Goal: Task Accomplishment & Management: Manage account settings

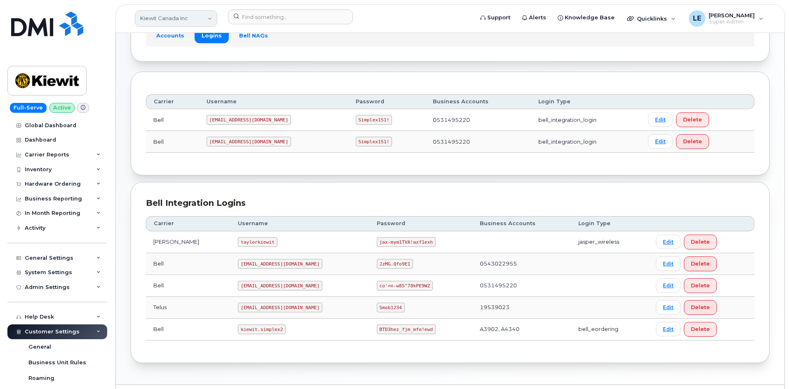
scroll to position [246, 0]
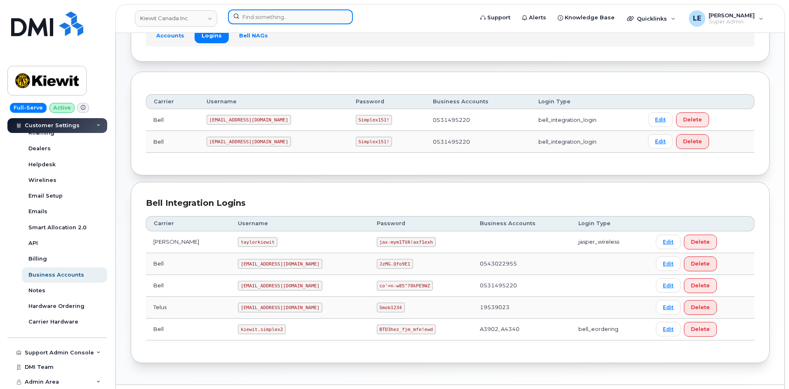
click at [269, 17] on input at bounding box center [290, 16] width 125 height 15
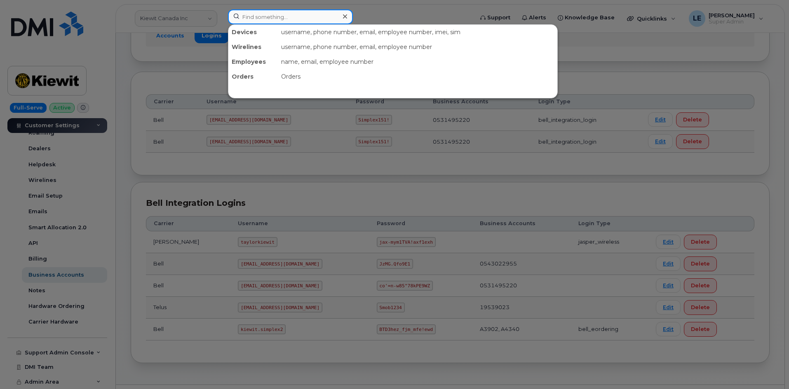
paste input "7055590894"
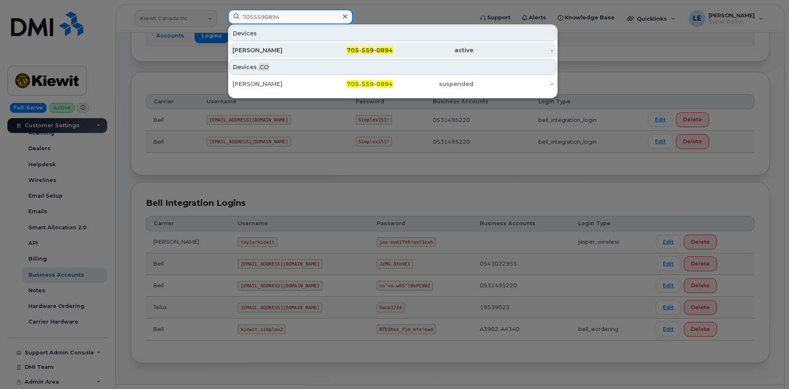
type input "7055590894"
click at [294, 49] on div "Wendy Heffernan" at bounding box center [272, 50] width 80 height 8
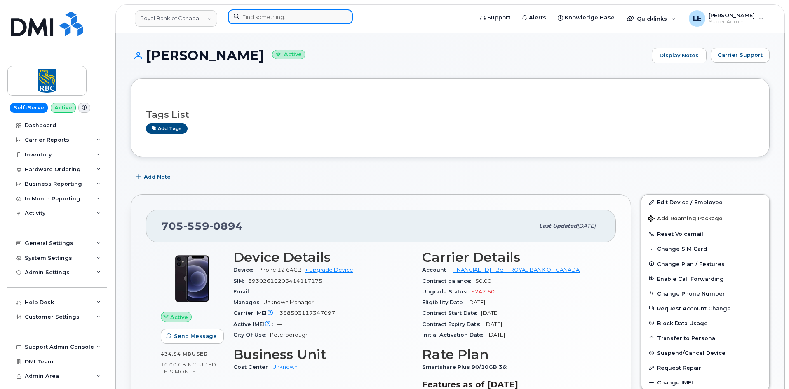
click at [305, 16] on input at bounding box center [290, 16] width 125 height 15
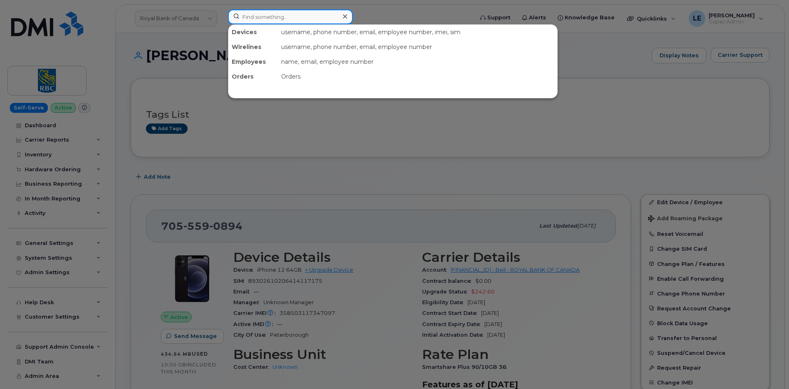
paste input "CAROL.ZHENG@KIEWIT.COM"
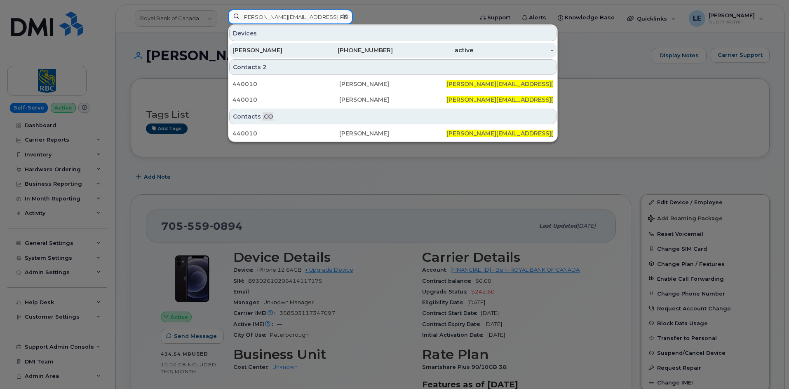
type input "[PERSON_NAME][EMAIL_ADDRESS][PERSON_NAME][PERSON_NAME][DOMAIN_NAME]"
click at [306, 52] on div "[PERSON_NAME]" at bounding box center [272, 50] width 80 height 8
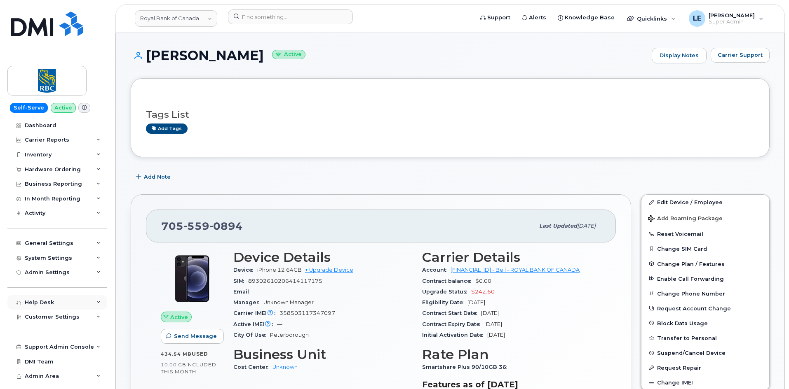
click at [63, 300] on div "Help Desk" at bounding box center [57, 302] width 100 height 15
click at [64, 300] on div "Help Desk" at bounding box center [57, 302] width 100 height 15
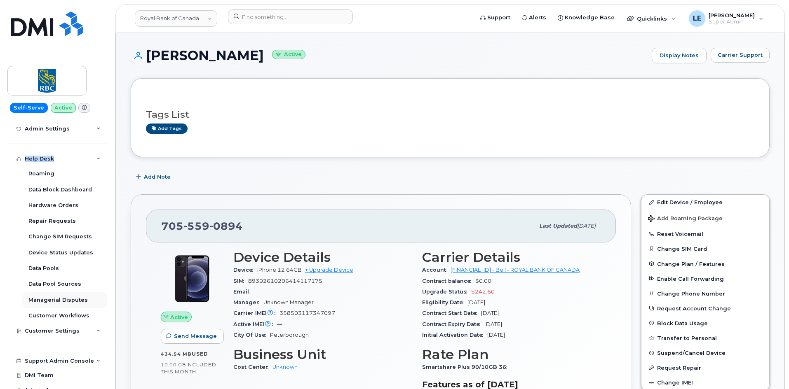
scroll to position [152, 0]
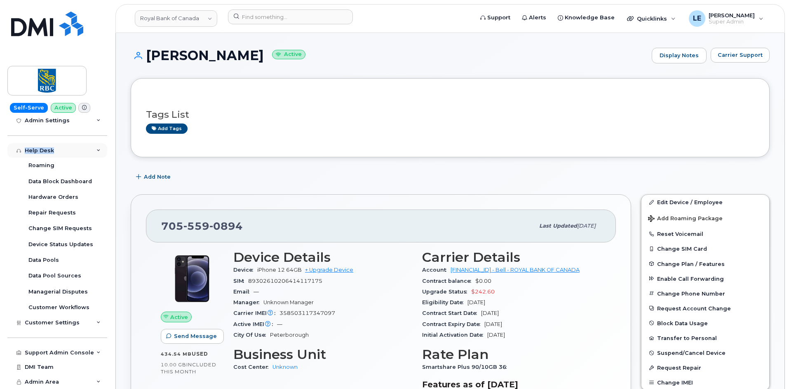
click at [62, 149] on div "Help Desk" at bounding box center [57, 150] width 100 height 15
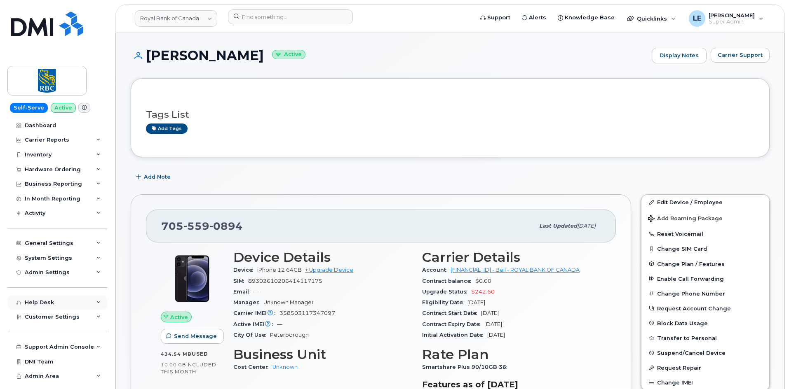
scroll to position [0, 0]
click at [69, 307] on div "Help Desk" at bounding box center [57, 302] width 100 height 15
click at [68, 312] on div "Customer Settings" at bounding box center [57, 317] width 100 height 15
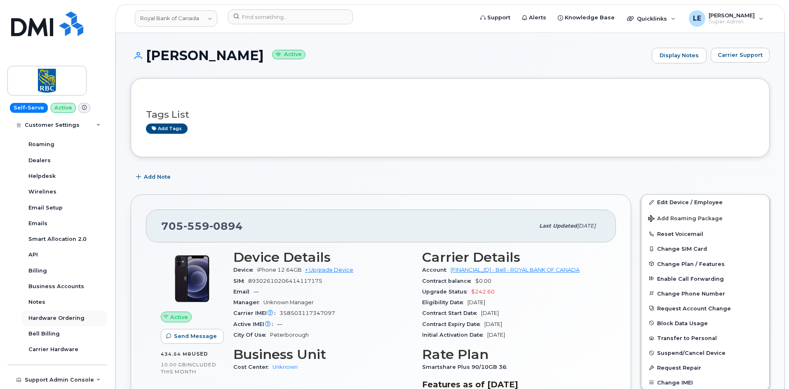
scroll to position [246, 0]
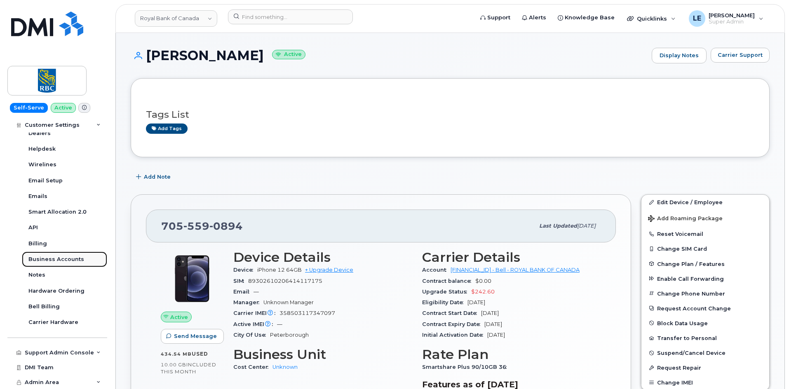
click at [71, 259] on div "Business Accounts" at bounding box center [56, 259] width 56 height 7
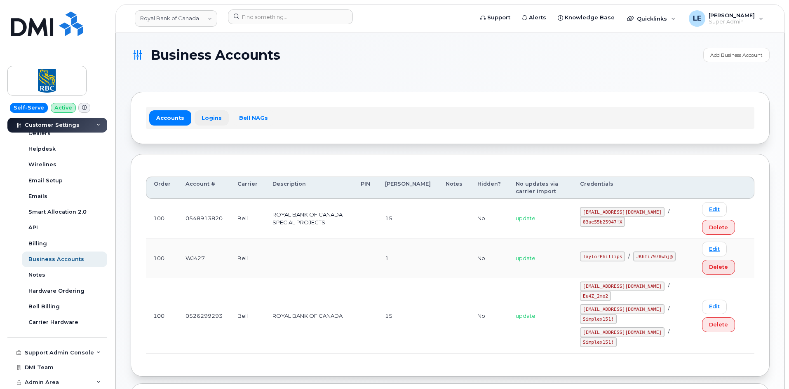
click at [208, 121] on link "Logins" at bounding box center [211, 117] width 34 height 15
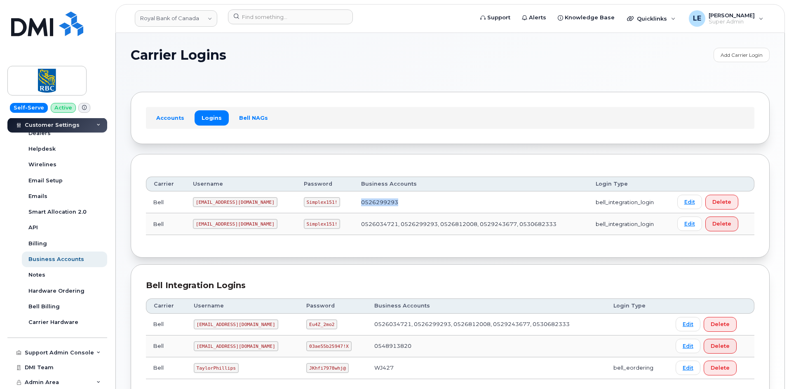
drag, startPoint x: 381, startPoint y: 207, endPoint x: 336, endPoint y: 207, distance: 45.3
click at [354, 207] on td "0526299293" at bounding box center [471, 203] width 234 height 22
click at [410, 209] on td "0526299293" at bounding box center [471, 203] width 234 height 22
drag, startPoint x: 196, startPoint y: 223, endPoint x: 253, endPoint y: 223, distance: 56.9
click at [253, 223] on td "RoyalBan2@myserve.ca" at bounding box center [240, 224] width 111 height 22
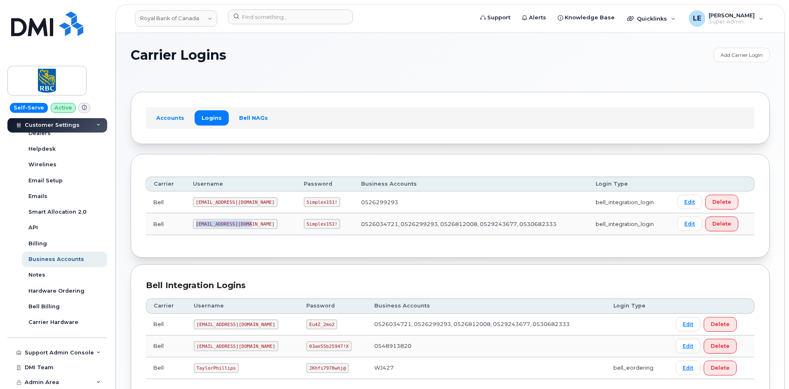
copy code "RoyalBan2@myserve.ca"
drag, startPoint x: 280, startPoint y: 223, endPoint x: 309, endPoint y: 225, distance: 28.9
click at [309, 225] on code "Simplex151!" at bounding box center [322, 224] width 37 height 10
copy code "Simplex151!"
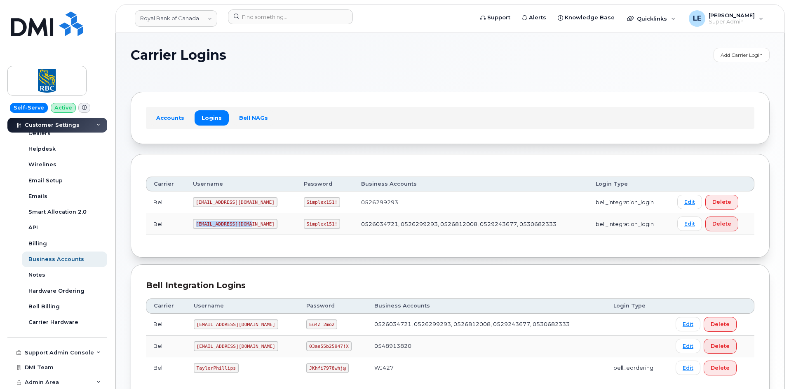
drag, startPoint x: 196, startPoint y: 224, endPoint x: 247, endPoint y: 224, distance: 51.1
click at [247, 224] on code "RoyalBan2@myserve.ca" at bounding box center [235, 224] width 84 height 10
copy code "RoyalBan2@myserve.ca"
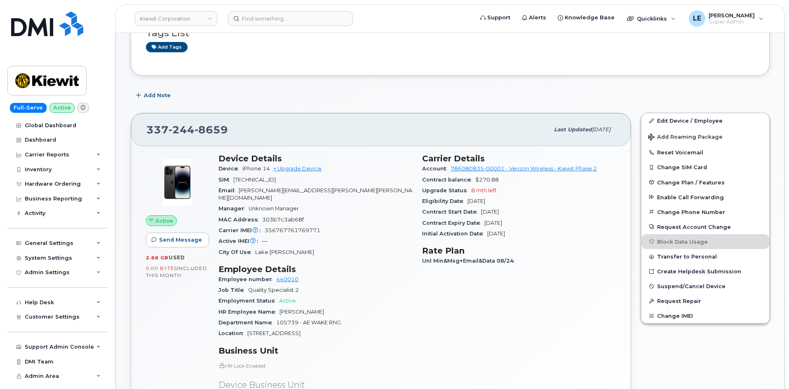
scroll to position [165, 0]
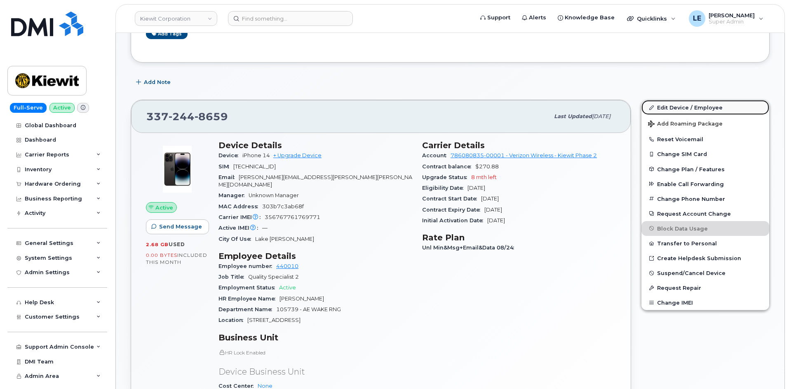
click at [674, 105] on link "Edit Device / Employee" at bounding box center [705, 107] width 128 height 15
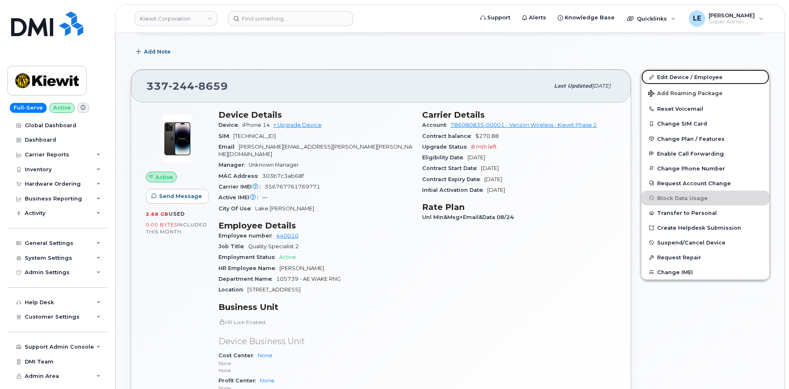
scroll to position [247, 0]
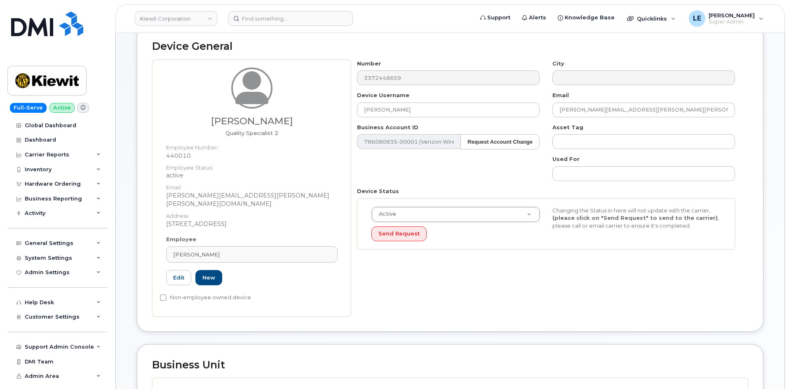
scroll to position [288, 0]
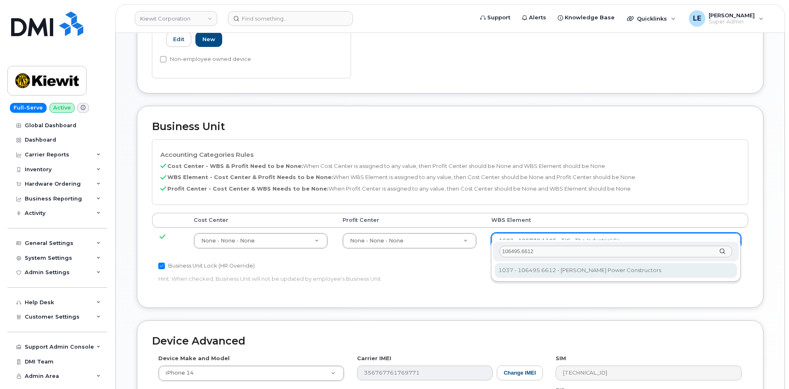
type input "106495.6612"
type input "35834206"
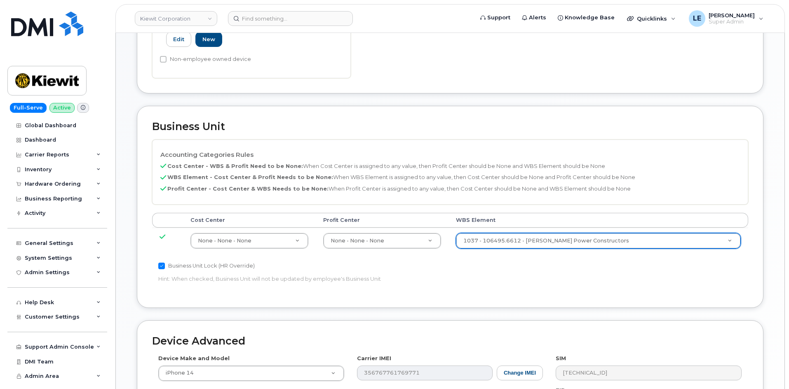
click at [553, 269] on div "Accounting Categories Rules Cost Center - WBS & Profit Need to be None: When Co…" at bounding box center [450, 216] width 596 height 153
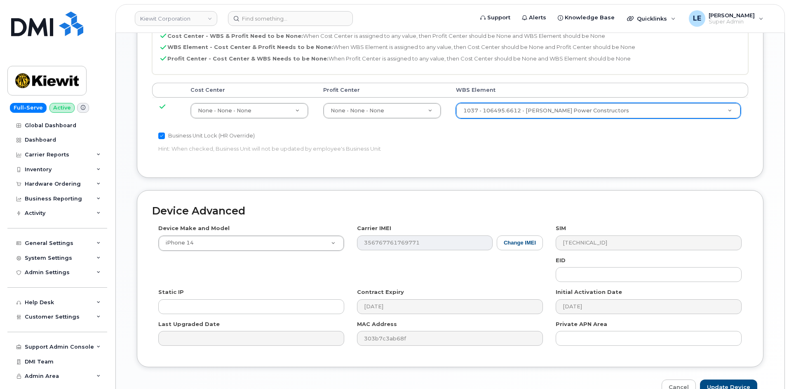
scroll to position [457, 0]
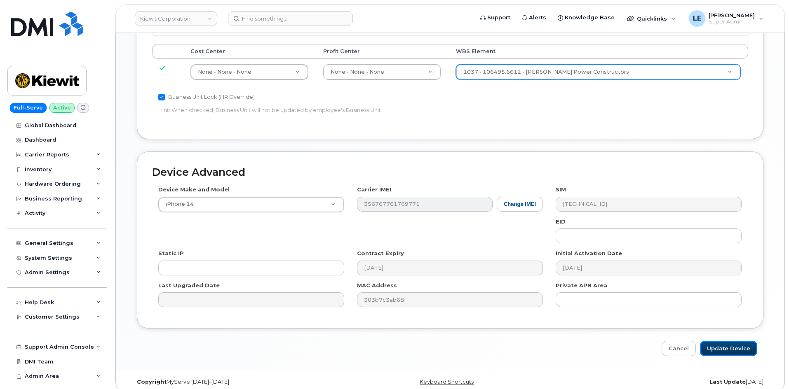
click at [717, 341] on input "Update Device" at bounding box center [728, 348] width 57 height 15
type input "Saving..."
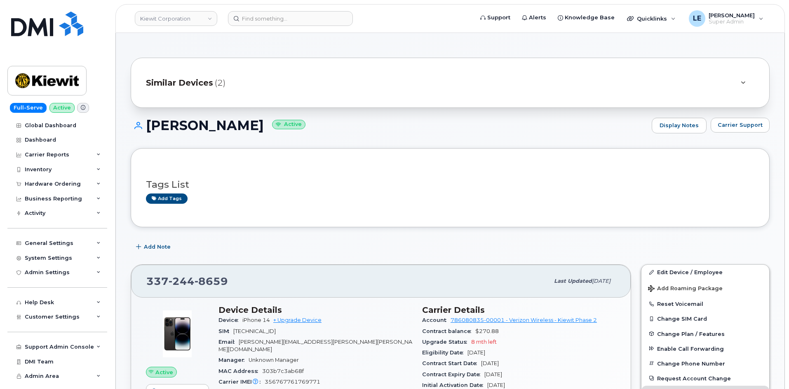
click at [329, 11] on header "Kiewit Corporation Support Alerts Knowledge Base Quicklinks Suspend / Cancel De…" at bounding box center [449, 18] width 669 height 29
click at [317, 23] on input at bounding box center [290, 18] width 125 height 15
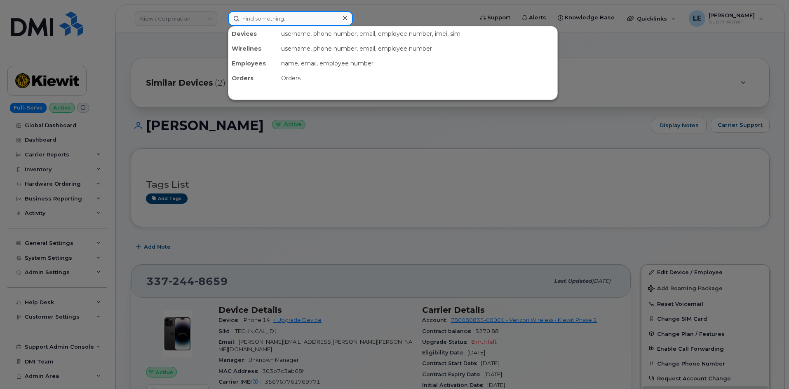
paste input "JEREMY.ROBINSON1@KIEWIT.COM"
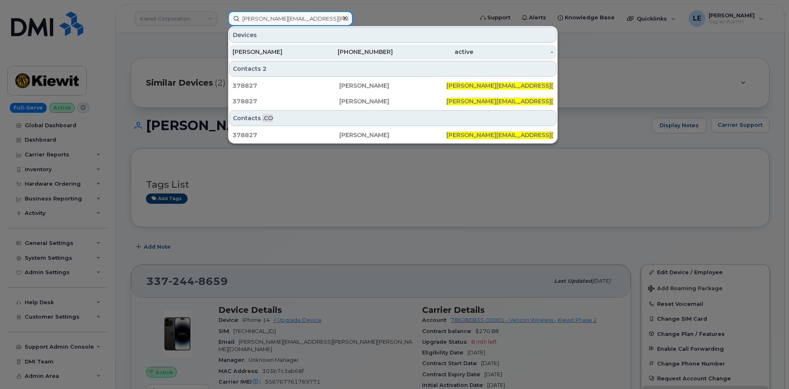
type input "JEREMY.ROBINSON1@KIEWIT.COM"
click at [315, 57] on div "512-571-1107" at bounding box center [353, 52] width 80 height 15
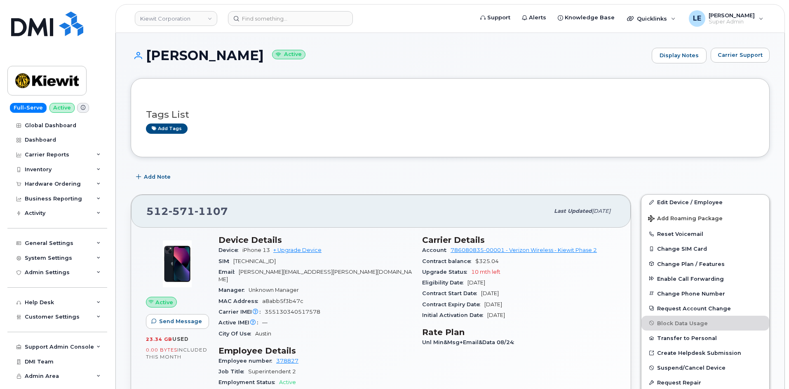
click at [425, 190] on div "[PHONE_NUMBER] Last updated [DATE] Active Send Message 23.34 GB  used 0.00 Byte…" at bounding box center [381, 395] width 510 height 410
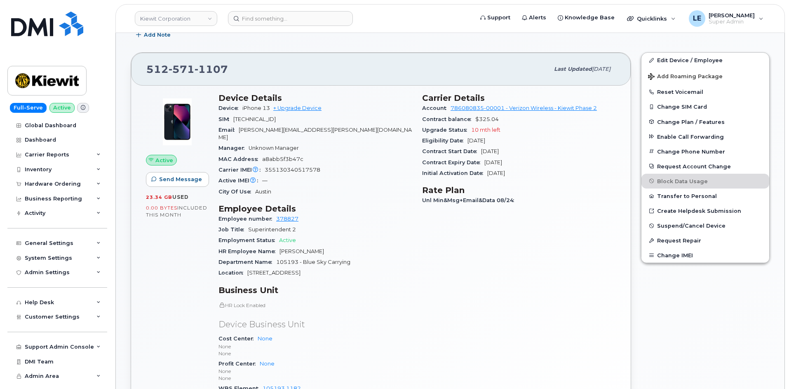
scroll to position [124, 0]
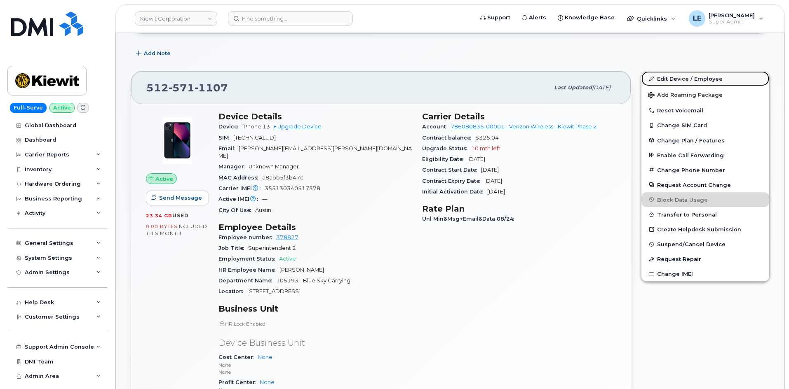
click at [663, 75] on link "Edit Device / Employee" at bounding box center [705, 78] width 128 height 15
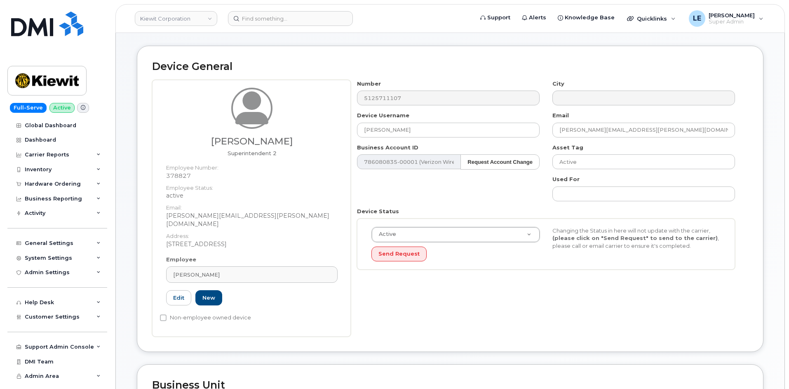
scroll to position [288, 0]
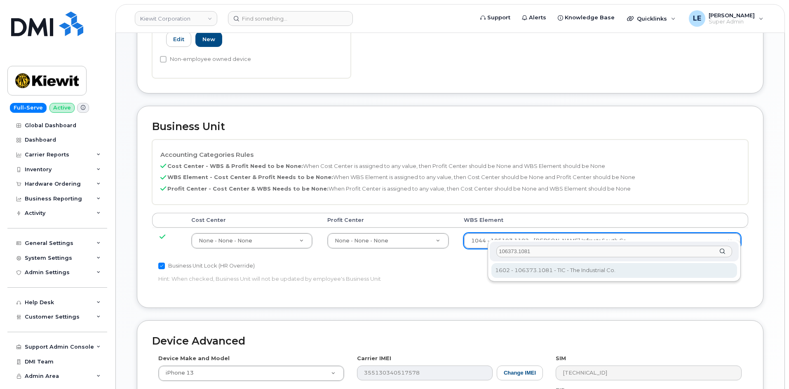
type input "106373.1081"
type input "35050978"
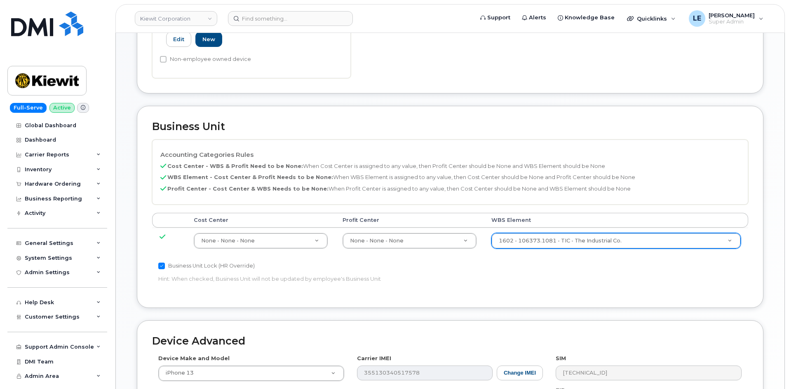
click at [523, 275] on p "Hint: When checked, Business Unit will not be updated by employee's Business Un…" at bounding box center [350, 279] width 384 height 8
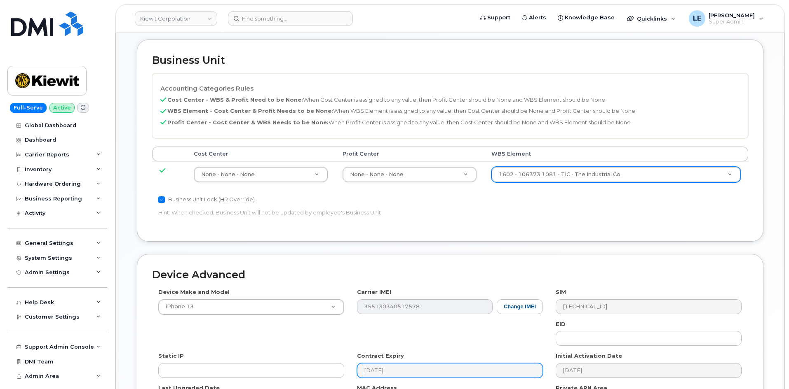
scroll to position [457, 0]
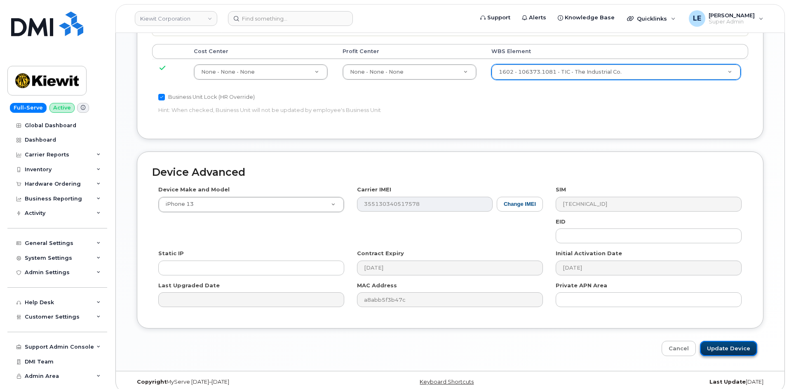
click at [736, 342] on input "Update Device" at bounding box center [728, 348] width 57 height 15
type input "Saving..."
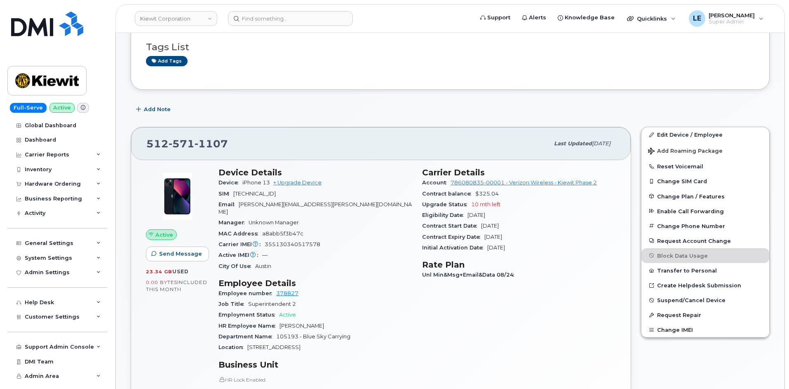
scroll to position [41, 0]
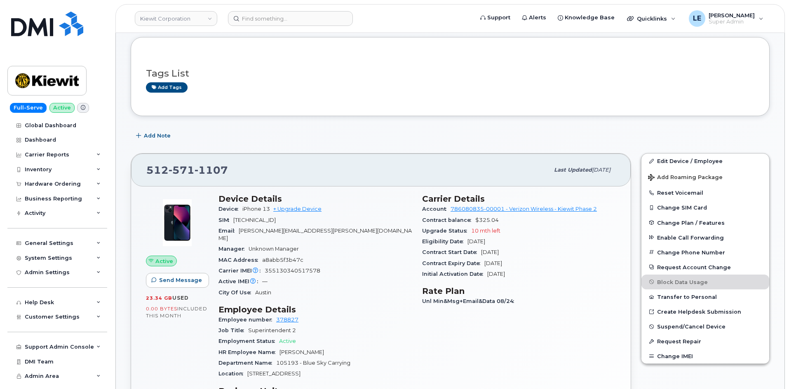
click at [372, 137] on div "Add Note" at bounding box center [450, 136] width 639 height 15
click at [431, 130] on div "Add Note" at bounding box center [450, 136] width 639 height 15
click at [274, 27] on header "[PERSON_NAME] Corporation Support Alerts Knowledge Base Quicklinks Suspend / Ca…" at bounding box center [449, 18] width 669 height 29
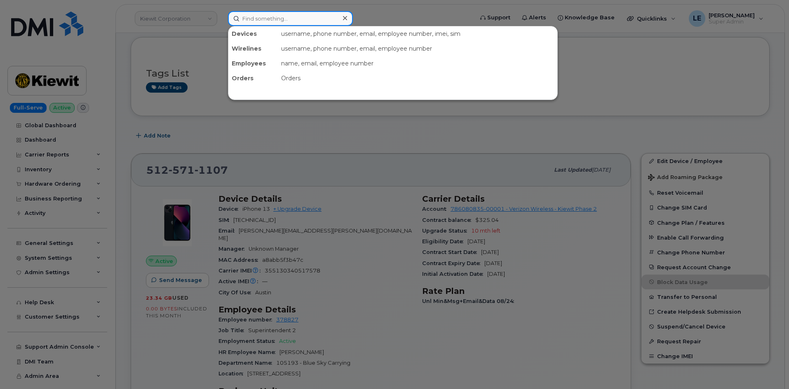
click at [274, 22] on input at bounding box center [290, 18] width 125 height 15
paste input "4164607249"
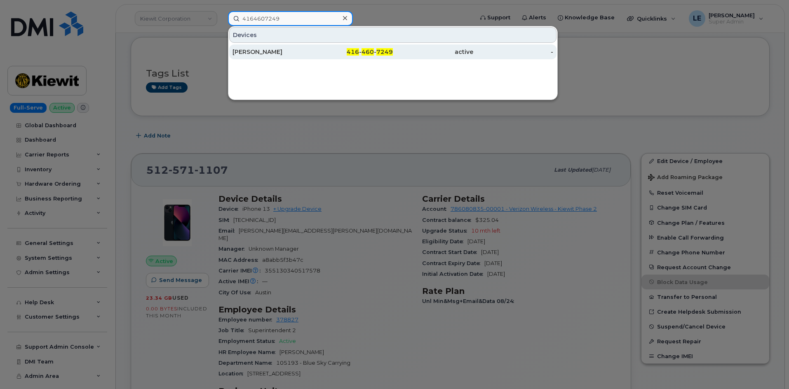
type input "4164607249"
click at [279, 48] on div "[PERSON_NAME]" at bounding box center [272, 52] width 80 height 15
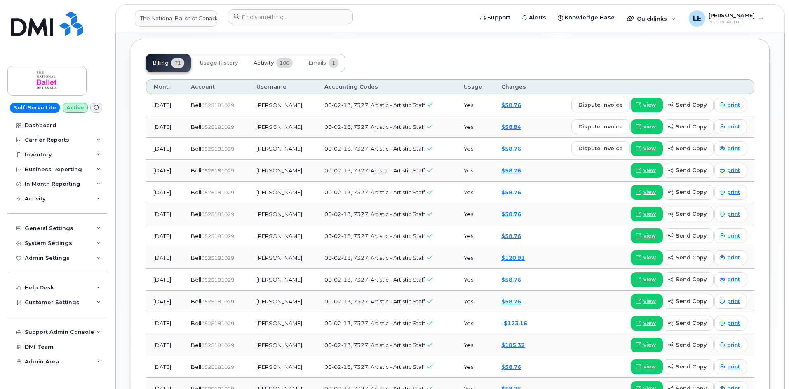
click at [279, 61] on span "106" at bounding box center [284, 63] width 16 height 10
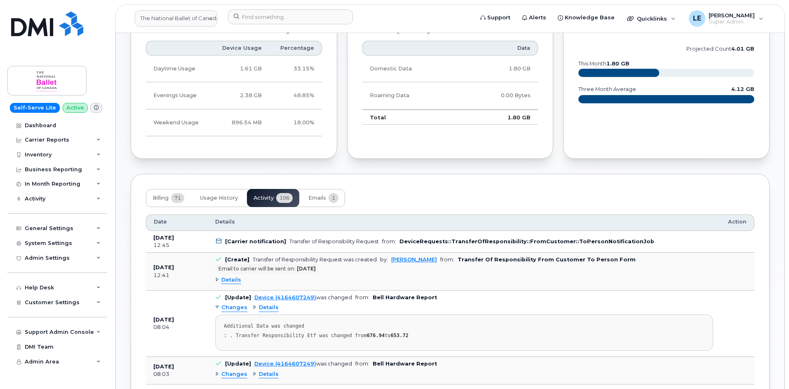
scroll to position [659, 0]
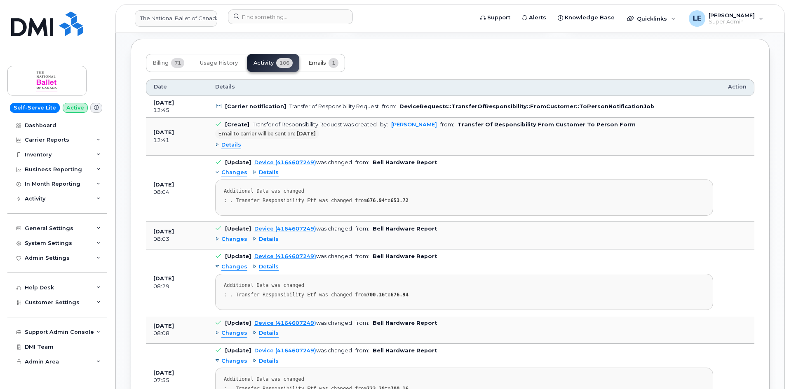
click at [315, 63] on span "Emails" at bounding box center [317, 63] width 18 height 7
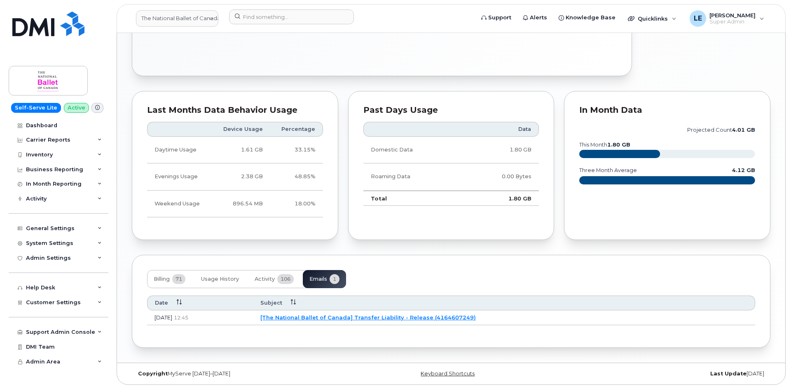
scroll to position [443, 0]
click at [358, 317] on link "[The National Ballet of Canada] Transfer Liability - Release (4164607249)" at bounding box center [367, 317] width 216 height 7
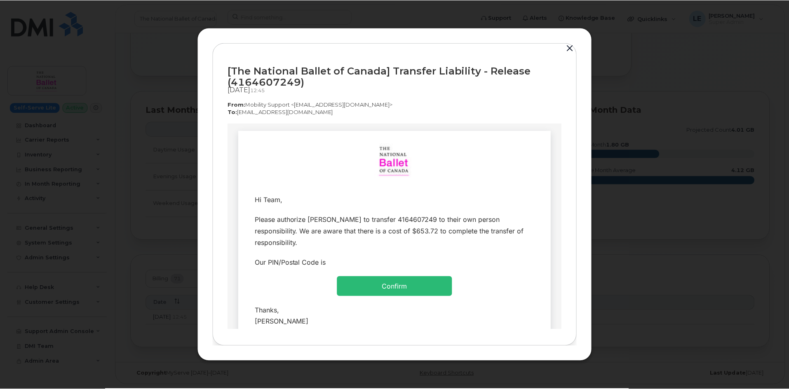
scroll to position [0, 0]
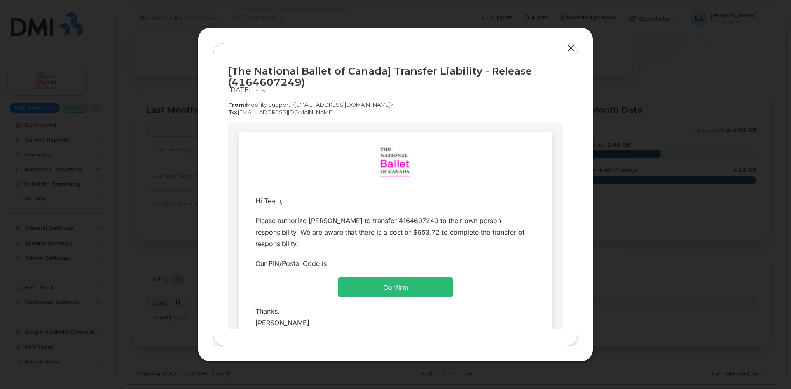
click at [567, 50] on button "button" at bounding box center [571, 48] width 12 height 12
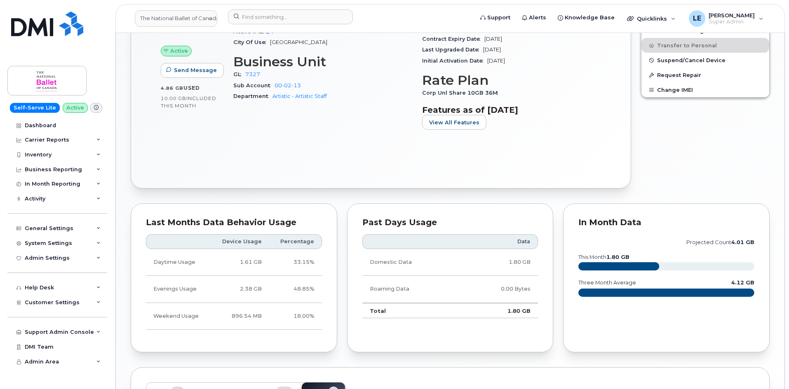
scroll to position [443, 0]
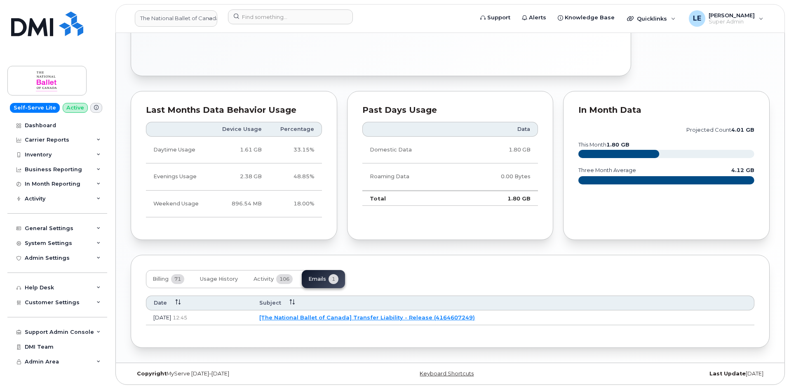
click at [397, 318] on link "[The National Ballet of Canada] Transfer Liability - Release (4164607249)" at bounding box center [367, 317] width 216 height 7
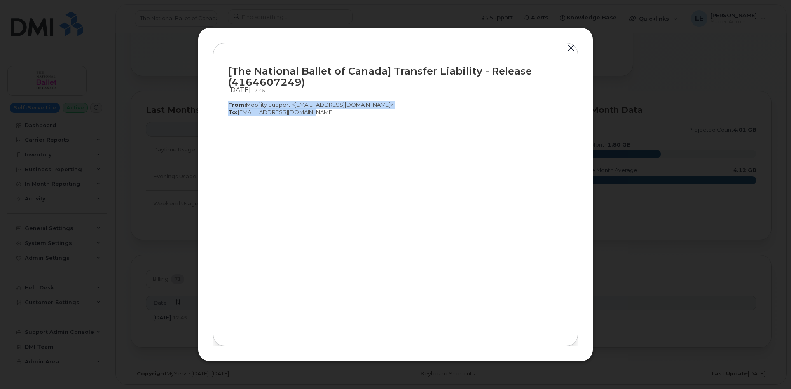
drag, startPoint x: 306, startPoint y: 113, endPoint x: 218, endPoint y: 105, distance: 88.5
click at [218, 105] on div "[The National Ballet of Canada] Transfer Liability - Release (4164607249) [DATE…" at bounding box center [395, 195] width 365 height 304
click at [572, 47] on button "button" at bounding box center [571, 48] width 12 height 12
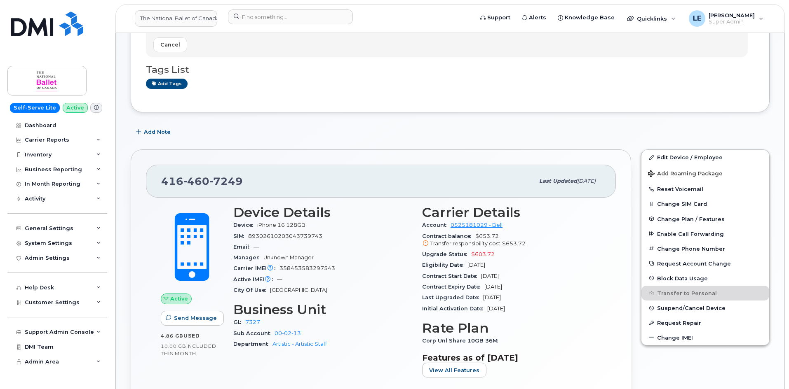
scroll to position [0, 0]
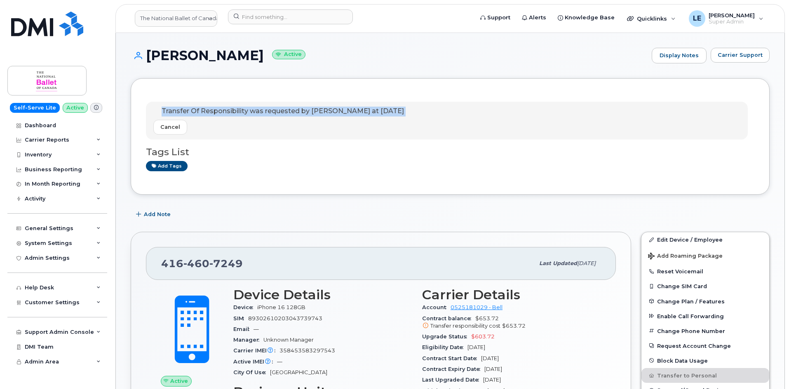
drag, startPoint x: 157, startPoint y: 107, endPoint x: 251, endPoint y: 134, distance: 97.9
click at [251, 134] on div "Transfer Of Responsibility was requested by [PERSON_NAME] at [DATE] Cancel" at bounding box center [278, 121] width 251 height 28
click at [255, 131] on div "Cancel" at bounding box center [278, 127] width 251 height 15
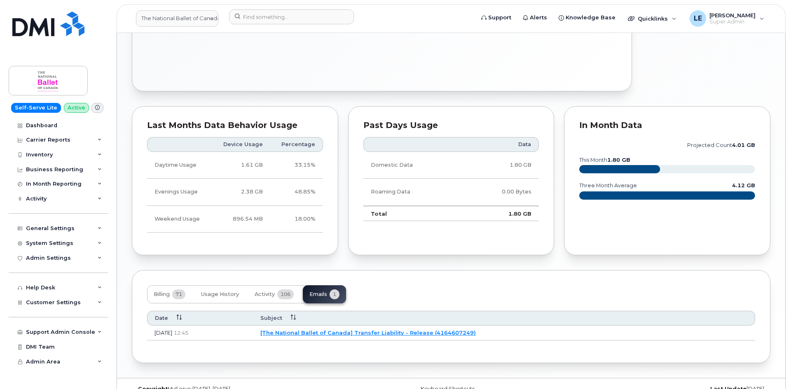
scroll to position [443, 0]
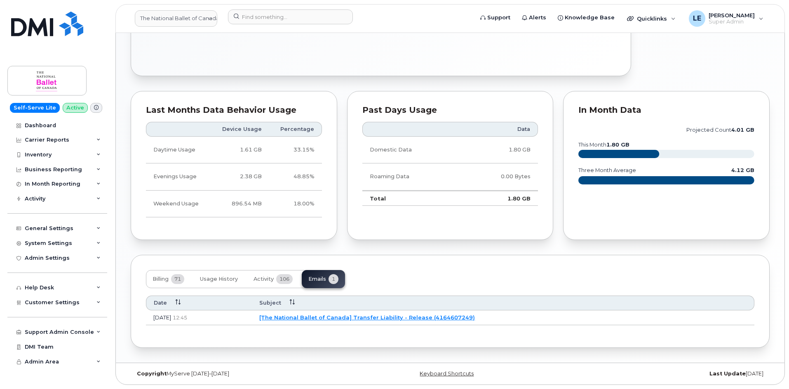
click at [365, 319] on link "[The National Ballet of Canada] Transfer Liability - Release (4164607249)" at bounding box center [367, 317] width 216 height 7
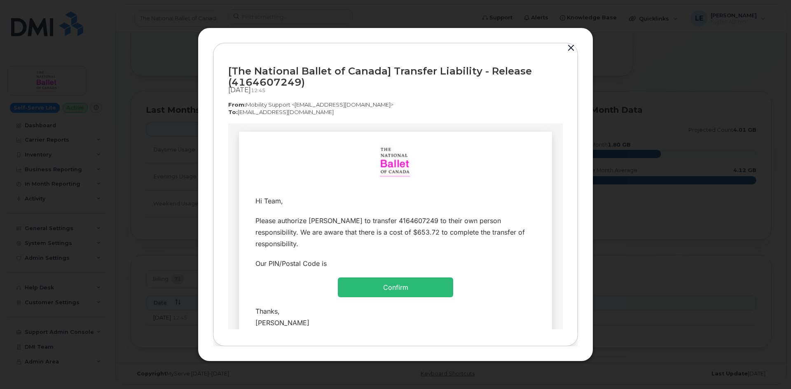
scroll to position [0, 0]
drag, startPoint x: 278, startPoint y: 108, endPoint x: 334, endPoint y: 117, distance: 56.6
click at [334, 117] on div "[The National Ballet of Canada] Transfer Liability - Release (4164607249) [DATE…" at bounding box center [395, 195] width 365 height 304
click at [337, 108] on p "From:  Mobility Support <[EMAIL_ADDRESS][DOMAIN_NAME]>" at bounding box center [395, 105] width 335 height 8
drag, startPoint x: 455, startPoint y: 228, endPoint x: 410, endPoint y: 149, distance: 91.2
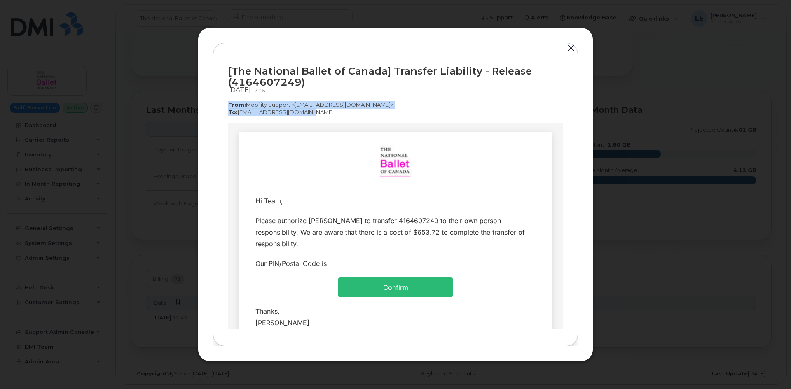
copy div "From:  Mobility Support <noreply@myserve.ca> To:  corpclientcare@bell.ca"
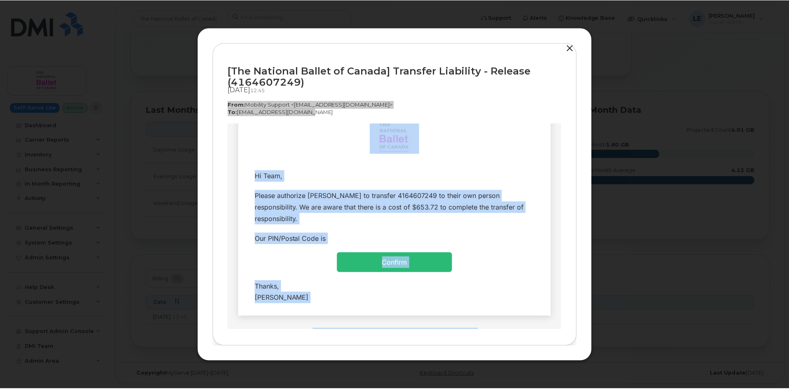
scroll to position [73, 0]
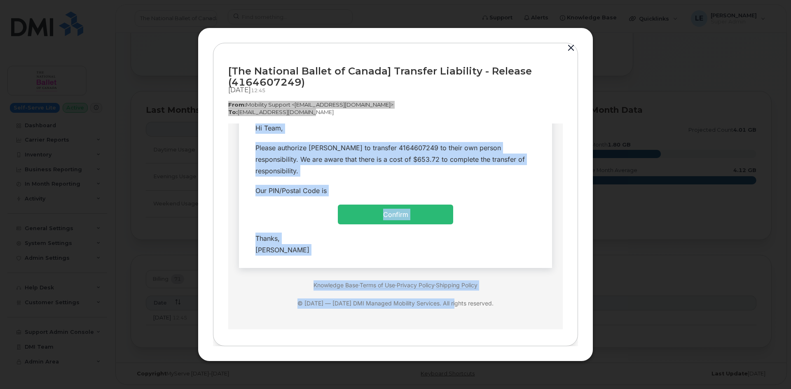
drag, startPoint x: 248, startPoint y: 145, endPoint x: 417, endPoint y: 254, distance: 201.2
click at [417, 254] on td "Hi Team, Confirm" at bounding box center [395, 163] width 313 height 209
copy td "Hi Team, Please authorize Jennifer Bennett to transfer 4164607249 to their own …"
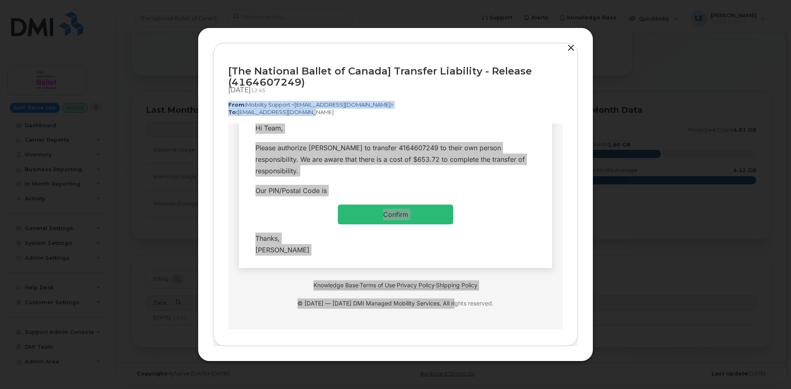
click at [328, 113] on p "To:  corpclientcare@bell.ca" at bounding box center [395, 112] width 335 height 8
click at [570, 47] on button "button" at bounding box center [571, 48] width 12 height 12
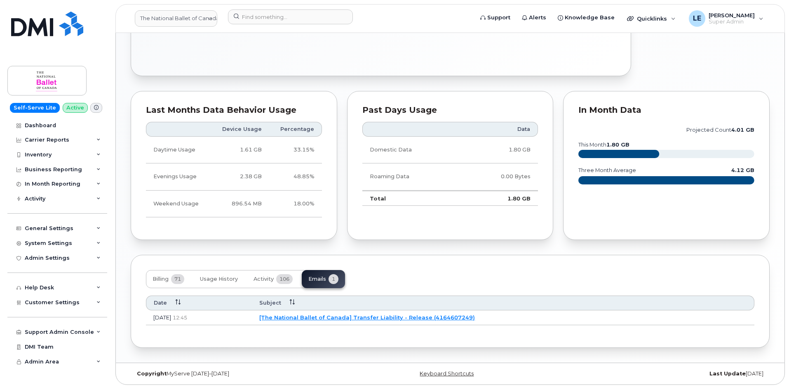
click at [355, 94] on div "Past Days Usage Data Domestic Data 1.80 GB Roaming Data 0.00 Bytes Total 1.80 GB" at bounding box center [450, 165] width 206 height 149
click at [316, 24] on div at bounding box center [347, 18] width 253 height 18
click at [312, 19] on input at bounding box center [290, 16] width 125 height 15
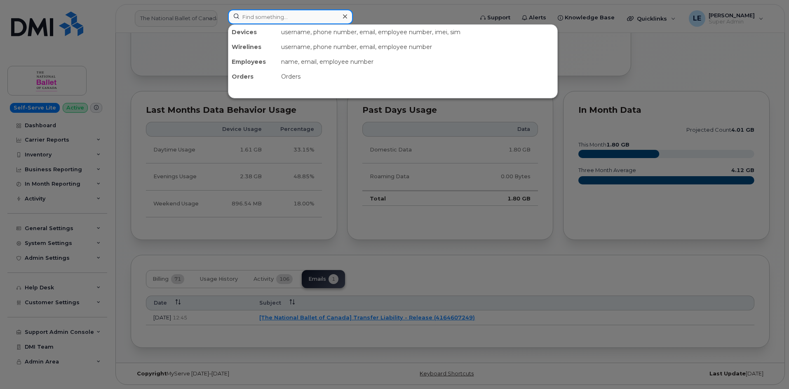
paste input "BRIAN.BURGESS@CHERNE.COM"
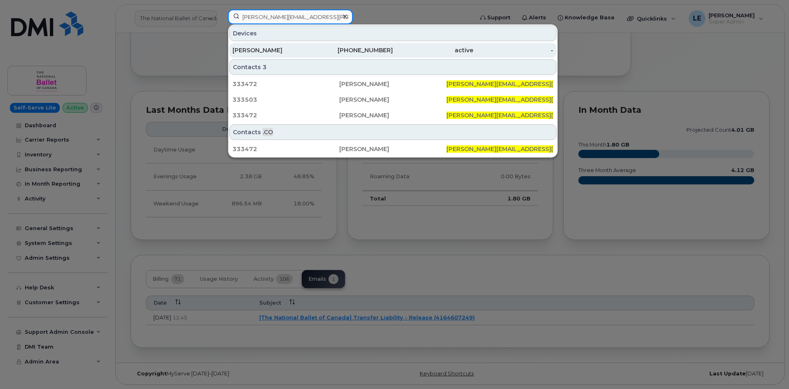
type input "BRIAN.BURGESS@CHERNE.COM"
click at [297, 43] on div "BRIAN BURGESS" at bounding box center [272, 50] width 80 height 15
click at [297, 47] on div "BRIAN BURGESS" at bounding box center [272, 50] width 80 height 8
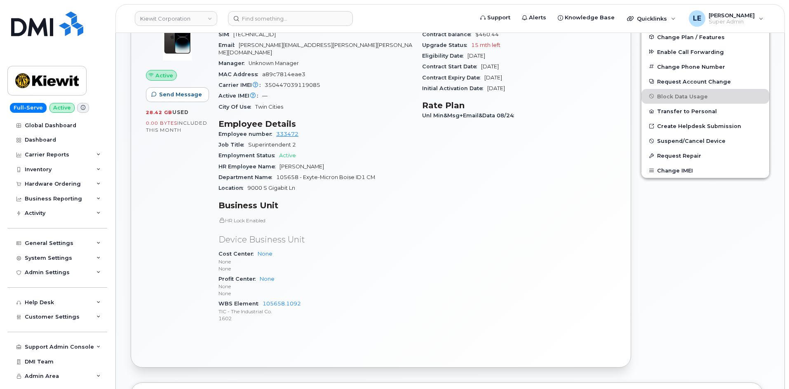
scroll to position [330, 0]
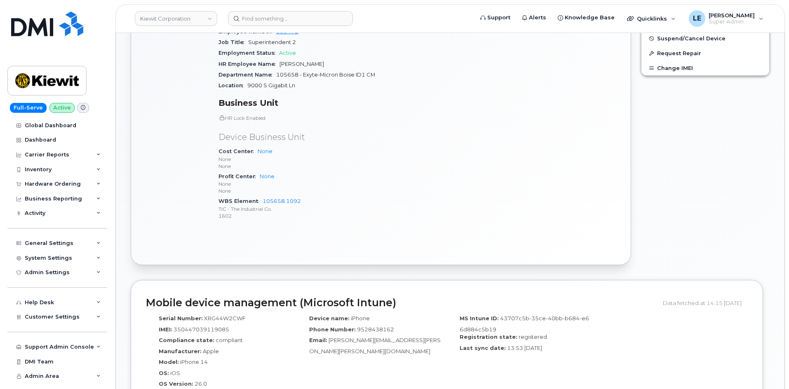
click at [676, 122] on div "Edit Device / Employee Add Roaming Package Reset Voicemail Change SIM Card Chan…" at bounding box center [705, 65] width 138 height 410
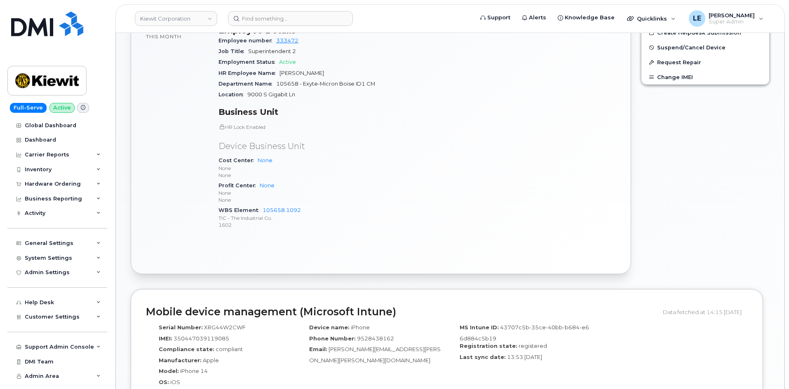
scroll to position [41, 0]
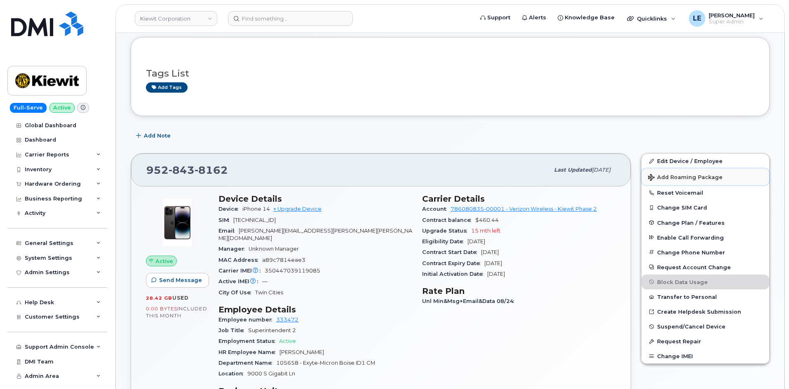
click at [673, 169] on button "Add Roaming Package" at bounding box center [705, 177] width 128 height 17
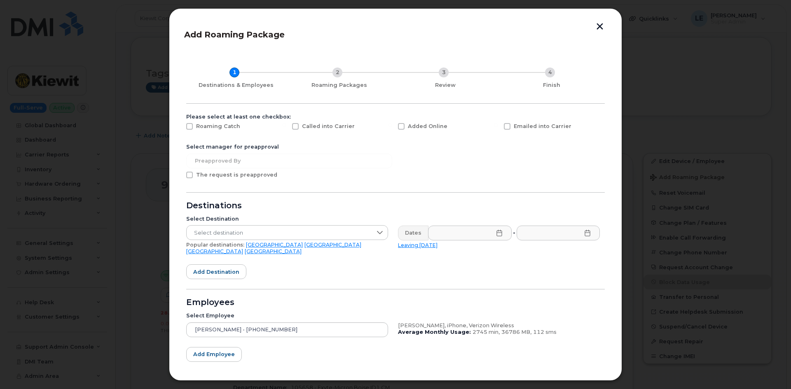
click at [587, 136] on div "Emailed into Carrier" at bounding box center [552, 128] width 106 height 21
click at [597, 27] on button "button" at bounding box center [600, 27] width 12 height 9
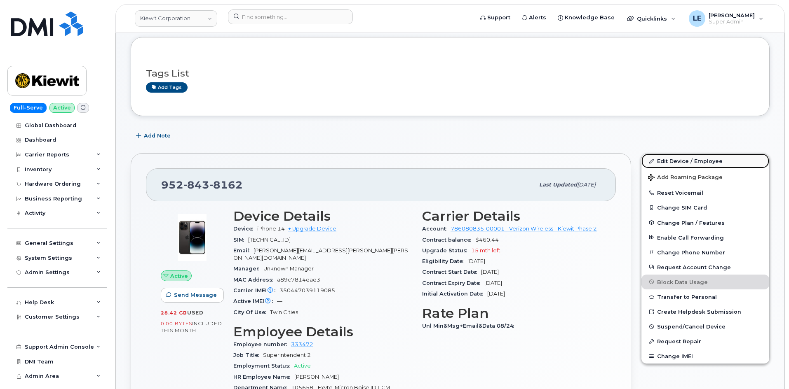
click at [671, 157] on link "Edit Device / Employee" at bounding box center [705, 161] width 128 height 15
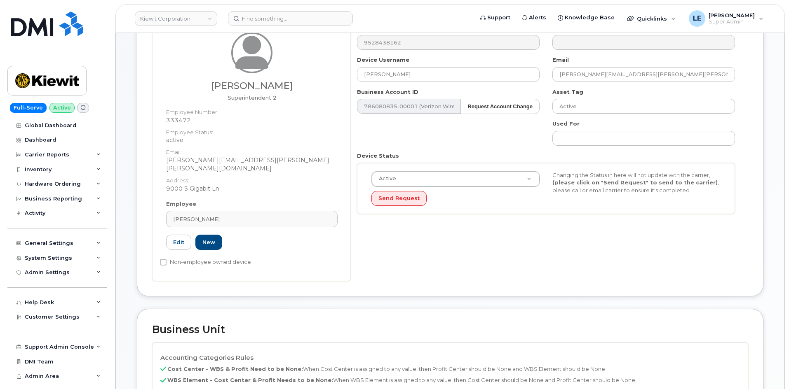
scroll to position [247, 0]
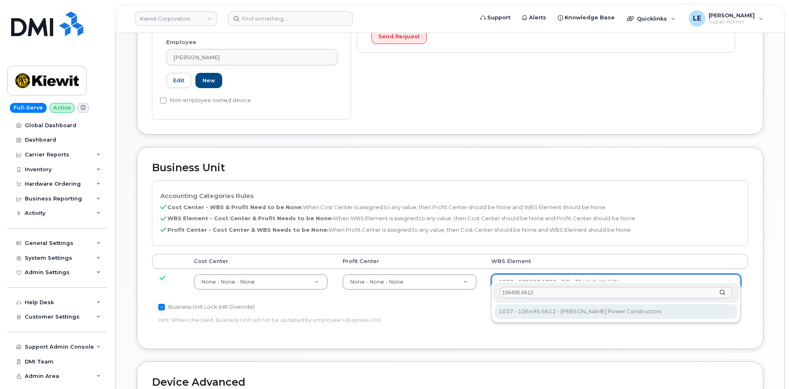
type input "106495.6612"
type input "35834206"
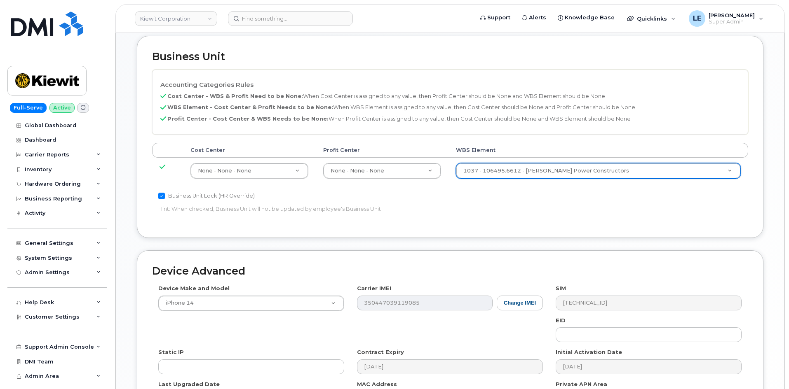
scroll to position [457, 0]
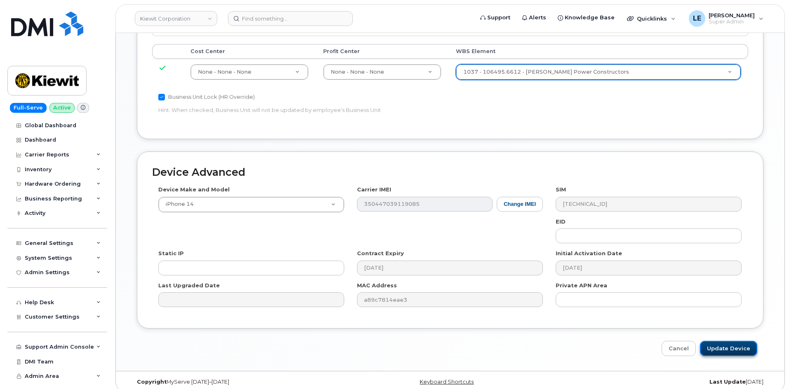
click at [748, 343] on input "Update Device" at bounding box center [728, 348] width 57 height 15
type input "Saving..."
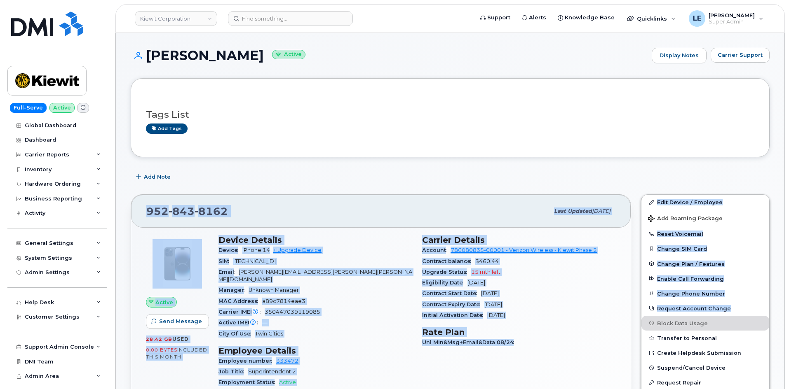
drag, startPoint x: 320, startPoint y: 150, endPoint x: 791, endPoint y: 268, distance: 485.1
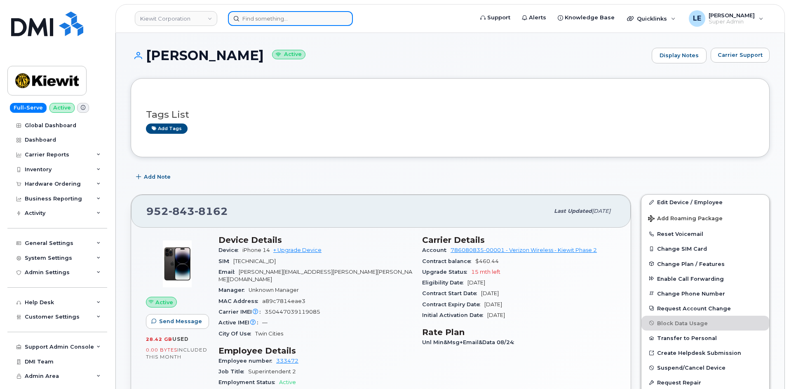
click at [287, 21] on input at bounding box center [290, 18] width 125 height 15
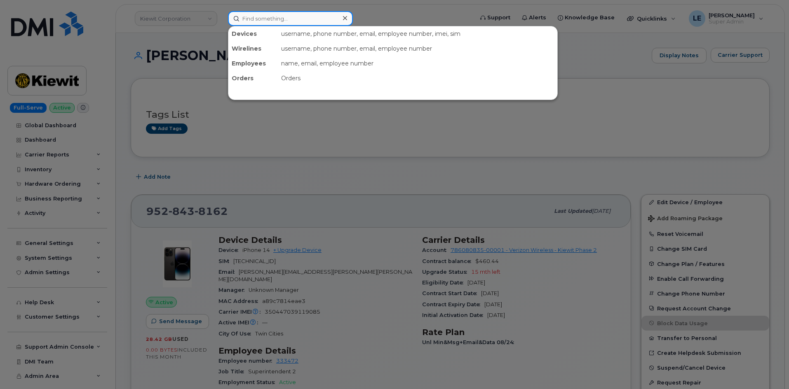
click at [287, 16] on input at bounding box center [290, 18] width 125 height 15
paste input "301343"
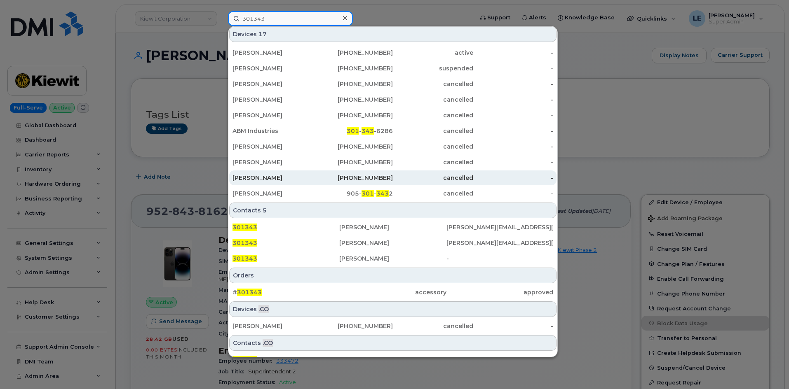
scroll to position [120, 0]
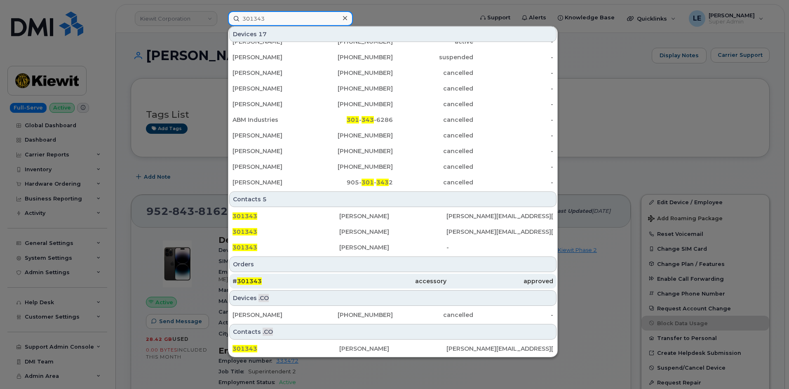
type input "301343"
click at [288, 281] on div "# 301343" at bounding box center [285, 281] width 107 height 8
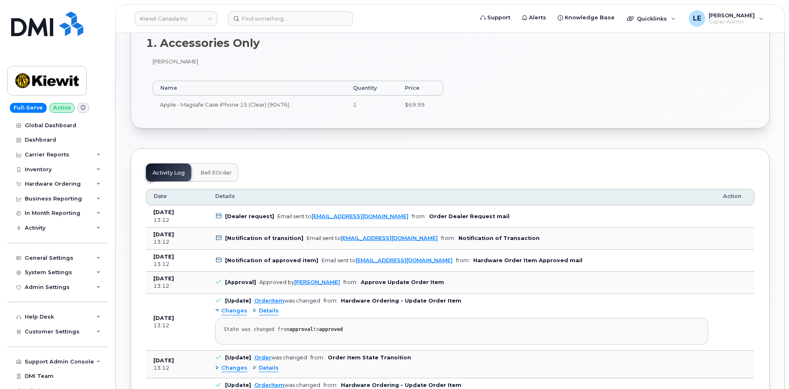
scroll to position [288, 0]
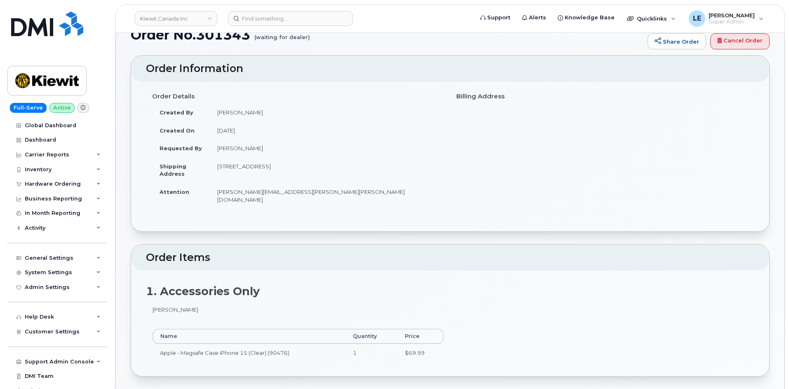
scroll to position [0, 0]
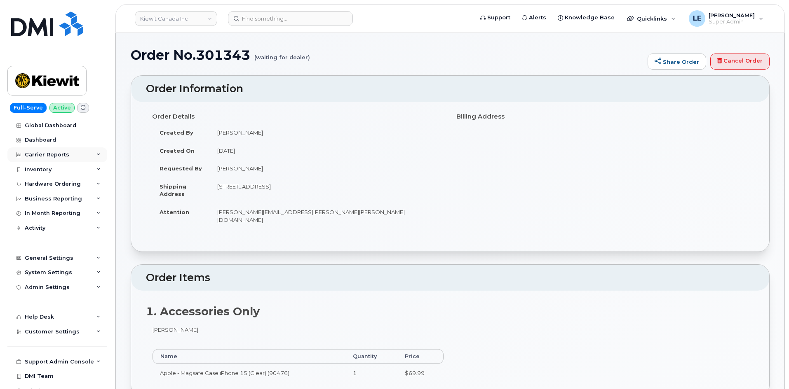
click at [78, 157] on div "Carrier Reports" at bounding box center [57, 155] width 100 height 15
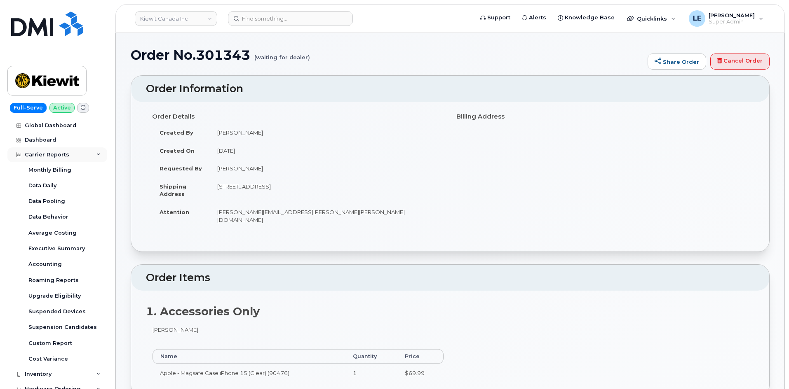
click at [79, 157] on div "Carrier Reports" at bounding box center [57, 155] width 100 height 15
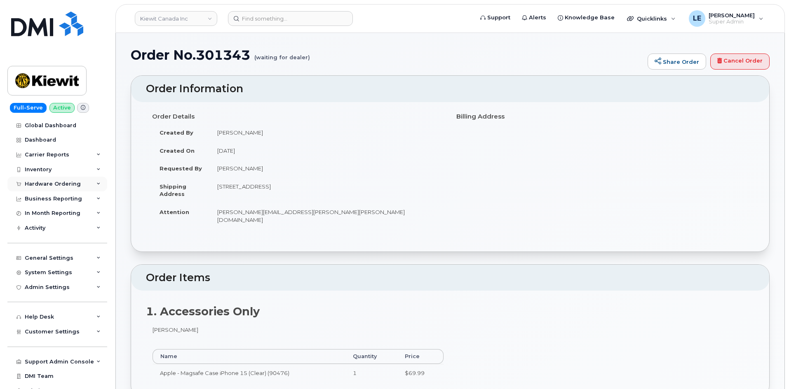
click at [68, 182] on div "Hardware Ordering" at bounding box center [53, 184] width 56 height 7
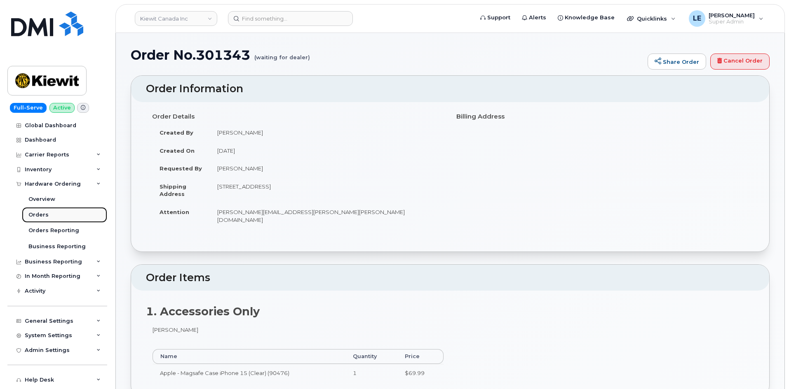
click at [66, 214] on link "Orders" at bounding box center [64, 215] width 85 height 16
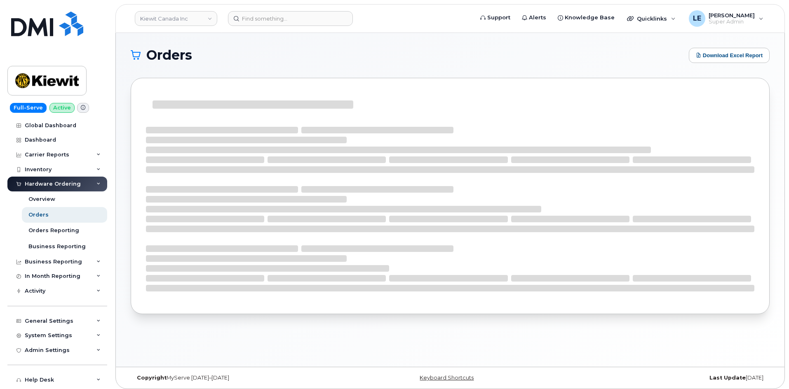
click at [333, 68] on section "Orders Download Excel Report" at bounding box center [450, 187] width 639 height 279
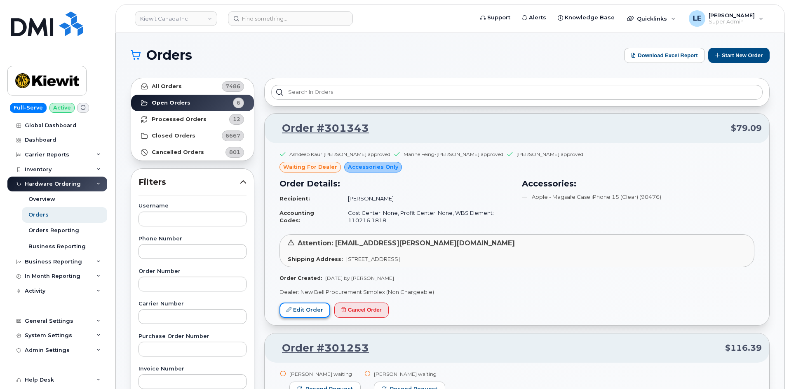
click at [291, 311] on link "Edit Order" at bounding box center [304, 310] width 51 height 15
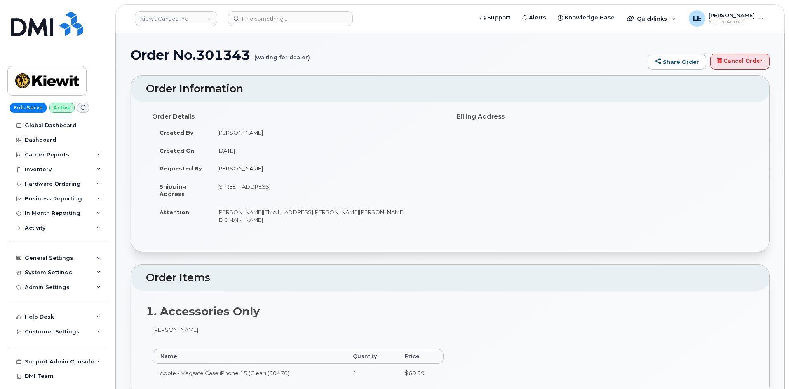
drag, startPoint x: 216, startPoint y: 132, endPoint x: 258, endPoint y: 134, distance: 42.5
click at [258, 134] on td "[PERSON_NAME]" at bounding box center [327, 133] width 234 height 18
copy td "[PERSON_NAME]"
click at [266, 23] on input at bounding box center [290, 18] width 125 height 15
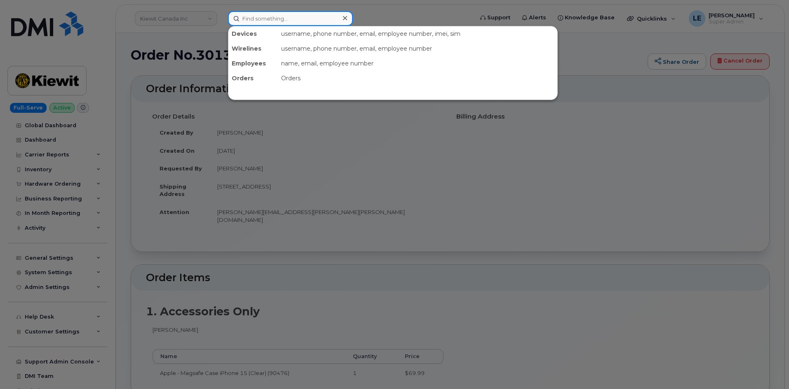
paste input "[PERSON_NAME]"
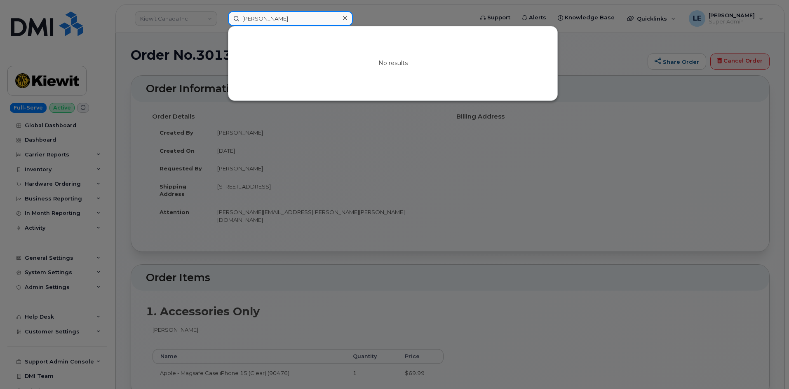
click at [307, 19] on input "[PERSON_NAME]" at bounding box center [290, 18] width 125 height 15
click at [396, 20] on div at bounding box center [394, 194] width 789 height 389
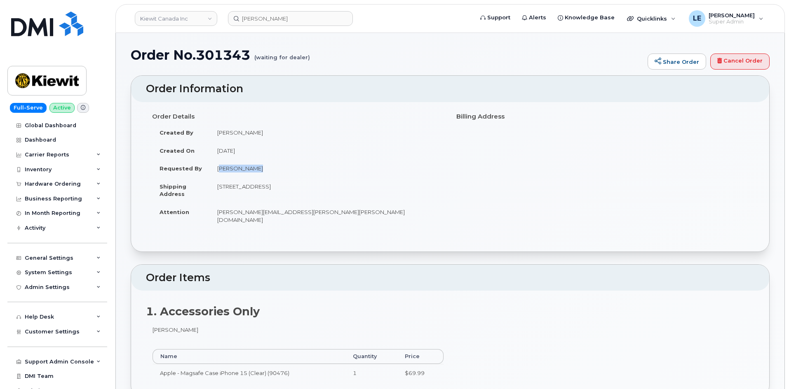
drag, startPoint x: 259, startPoint y: 170, endPoint x: 217, endPoint y: 173, distance: 42.2
click at [217, 173] on td "[PERSON_NAME]" at bounding box center [327, 168] width 234 height 18
click at [251, 205] on td "[PERSON_NAME][EMAIL_ADDRESS][PERSON_NAME][PERSON_NAME][DOMAIN_NAME]" at bounding box center [327, 216] width 234 height 26
drag, startPoint x: 301, startPoint y: 215, endPoint x: 218, endPoint y: 216, distance: 82.4
click at [218, 216] on td "[PERSON_NAME][EMAIL_ADDRESS][PERSON_NAME][PERSON_NAME][DOMAIN_NAME]" at bounding box center [327, 216] width 234 height 26
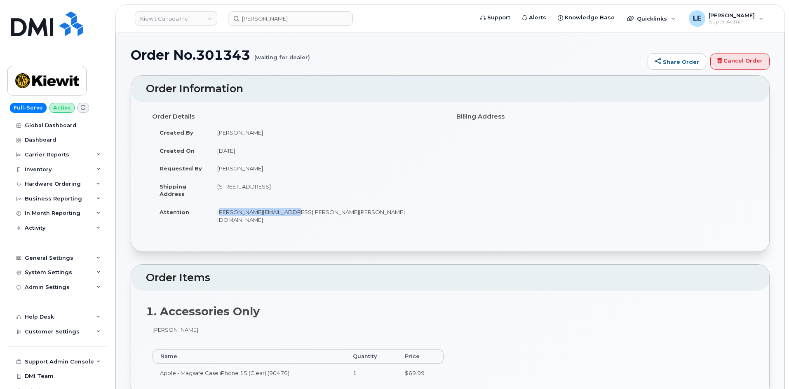
copy td "[PERSON_NAME][EMAIL_ADDRESS][PERSON_NAME][PERSON_NAME][DOMAIN_NAME]"
click at [265, 15] on input "[PERSON_NAME]" at bounding box center [290, 18] width 125 height 15
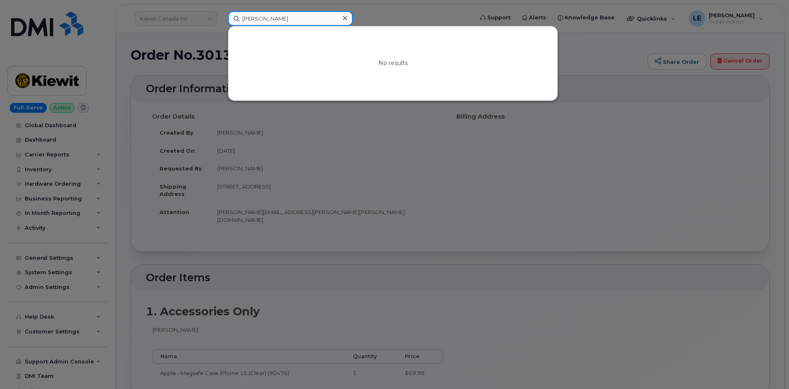
paste input "[PERSON_NAME][EMAIL_ADDRESS][PERSON_NAME][PERSON_NAME][DOMAIN_NAME]"
drag, startPoint x: 266, startPoint y: 21, endPoint x: 175, endPoint y: 23, distance: 91.1
click at [221, 23] on div "Mark OyBABAK.SAEIDI@KIEWIT.COMekunie No results" at bounding box center [347, 18] width 253 height 15
click at [282, 17] on input "BABAK.SAEIDI@KIEWIT.COMekunie" at bounding box center [290, 18] width 125 height 15
paste input
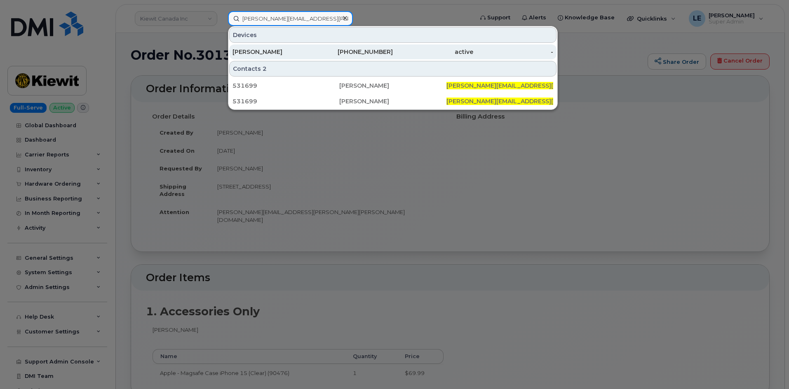
type input "[PERSON_NAME][EMAIL_ADDRESS][PERSON_NAME][PERSON_NAME][DOMAIN_NAME]"
click at [267, 49] on div "[PERSON_NAME]" at bounding box center [272, 52] width 80 height 8
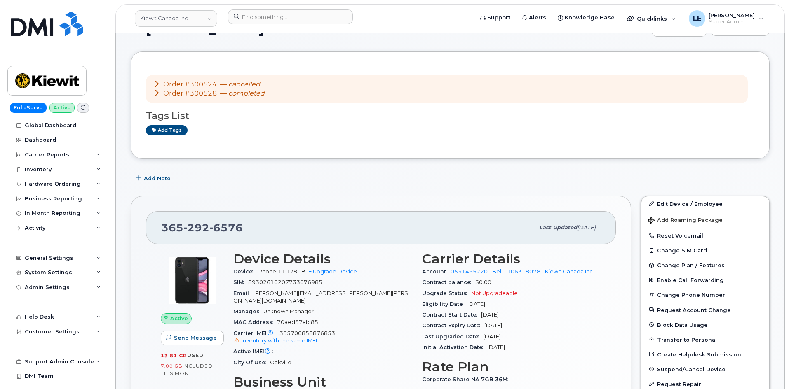
scroll to position [41, 0]
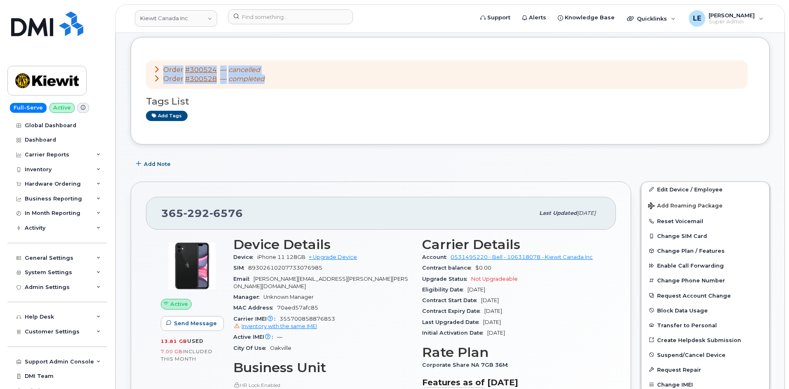
drag, startPoint x: 274, startPoint y: 79, endPoint x: 155, endPoint y: 54, distance: 121.7
click at [156, 57] on div "Order #300524 — cancelled Order #300528 — completed Tags List Add tags" at bounding box center [450, 90] width 608 height 77
click at [156, 52] on div "Order #300524 — cancelled Order #300528 — completed Tags List Add tags" at bounding box center [450, 90] width 608 height 77
drag, startPoint x: 254, startPoint y: 216, endPoint x: 248, endPoint y: 215, distance: 5.4
click at [248, 215] on div "365 292 6576" at bounding box center [347, 213] width 373 height 17
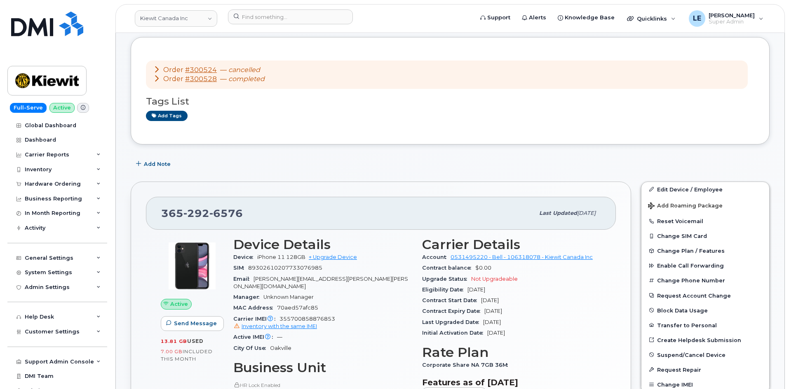
click at [248, 215] on div "365 292 6576" at bounding box center [347, 213] width 373 height 17
drag, startPoint x: 248, startPoint y: 215, endPoint x: 160, endPoint y: 214, distance: 88.2
click at [160, 214] on div "365 292 6576 Last updated Sep 16, 2025" at bounding box center [381, 213] width 470 height 33
copy span "365 292 6576"
click at [280, 209] on div "365 292 6576" at bounding box center [347, 213] width 373 height 17
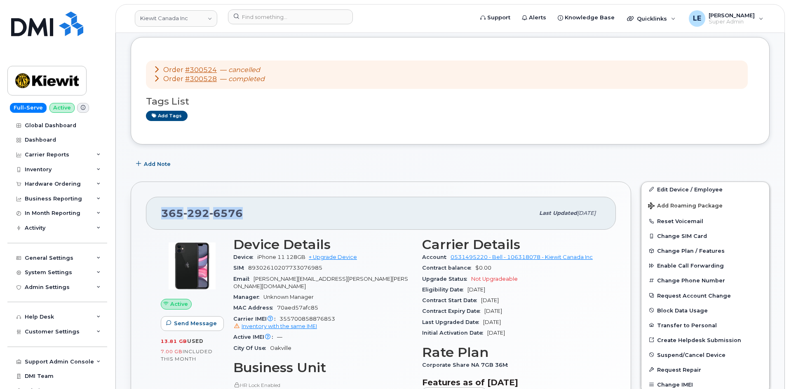
copy span "365 292 6576"
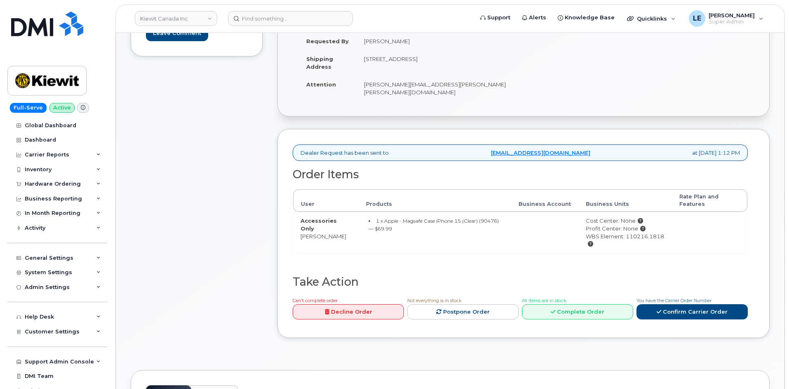
scroll to position [165, 0]
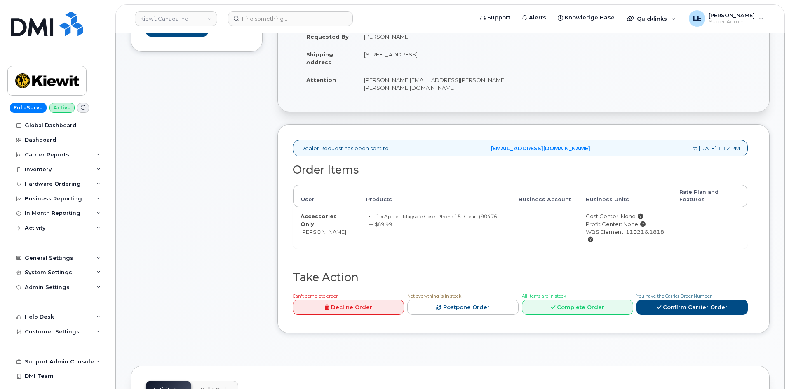
click at [212, 138] on div "Comments Leave Comment" at bounding box center [197, 149] width 132 height 393
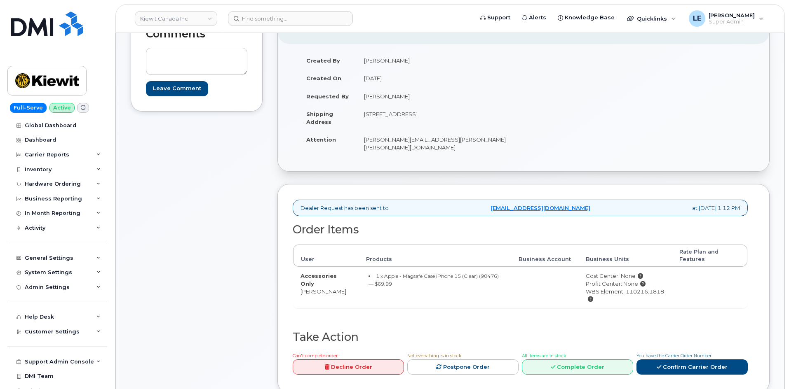
scroll to position [124, 0]
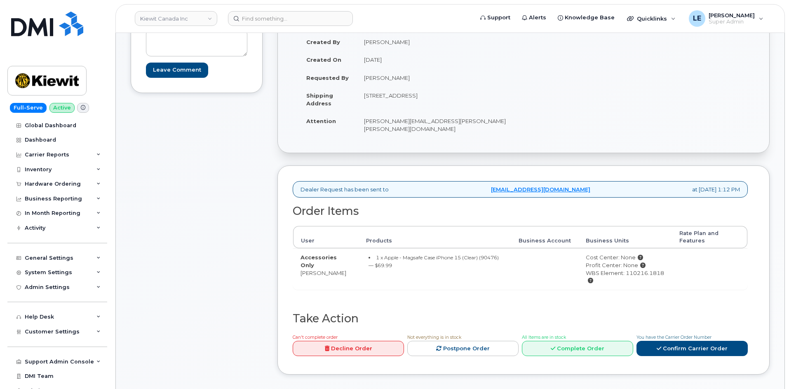
drag, startPoint x: 407, startPoint y: 262, endPoint x: 352, endPoint y: 250, distance: 56.6
click at [352, 250] on tr "Accessories Only [PERSON_NAME] 1 x Apple - Magsafe Case iPhone 15 (Clear) (9047…" at bounding box center [520, 268] width 454 height 41
click at [352, 250] on td "Accessories Only [PERSON_NAME]" at bounding box center [326, 268] width 66 height 41
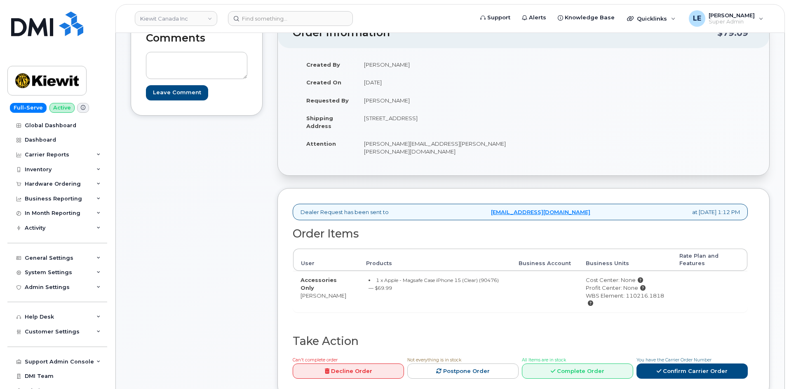
scroll to position [82, 0]
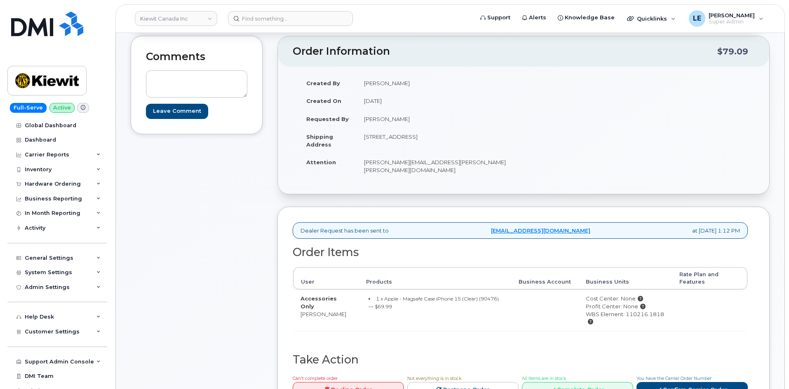
drag, startPoint x: 364, startPoint y: 138, endPoint x: 445, endPoint y: 136, distance: 80.8
click at [445, 136] on td "98 Oxford St RICHMOND HILL ON L4C 4L5 CANADA" at bounding box center [436, 141] width 161 height 26
copy td "98 Oxford St RICHMOND HILL"
click at [429, 141] on td "[STREET_ADDRESS]" at bounding box center [436, 141] width 161 height 26
drag, startPoint x: 455, startPoint y: 138, endPoint x: 480, endPoint y: 140, distance: 24.8
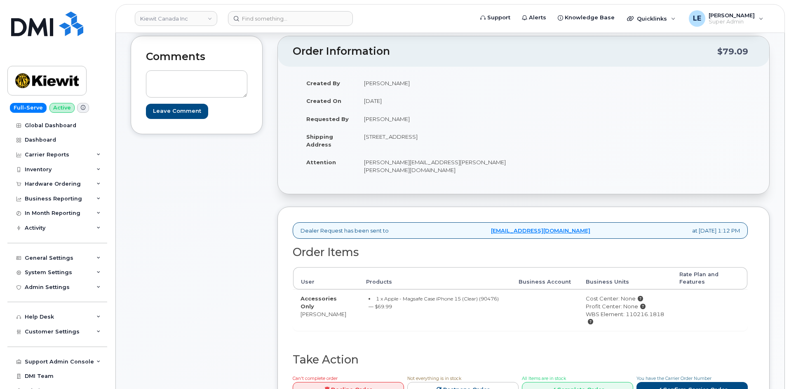
click at [480, 140] on td "98 Oxford St RICHMOND HILL ON L4C 4L5 CANADA" at bounding box center [436, 141] width 161 height 26
copy td "L4C 4L5"
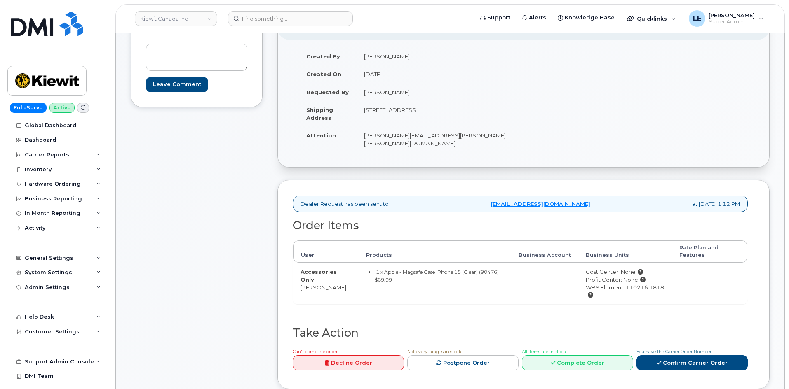
scroll to position [124, 0]
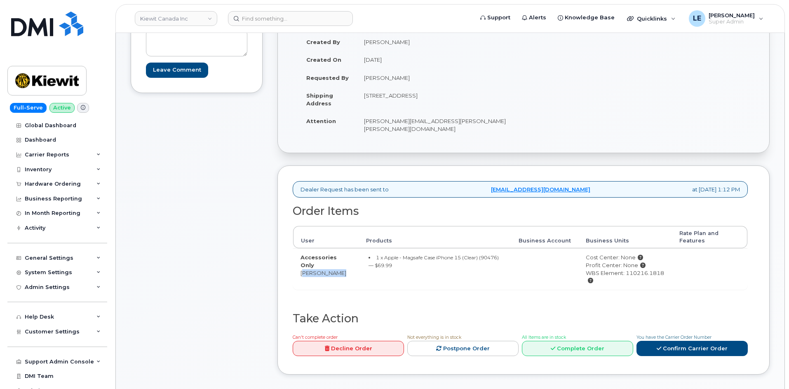
drag, startPoint x: 340, startPoint y: 265, endPoint x: 300, endPoint y: 266, distance: 39.6
click at [300, 266] on td "Accessories Only Babak Saeidi" at bounding box center [326, 268] width 66 height 41
copy td "Babak Saeidi"
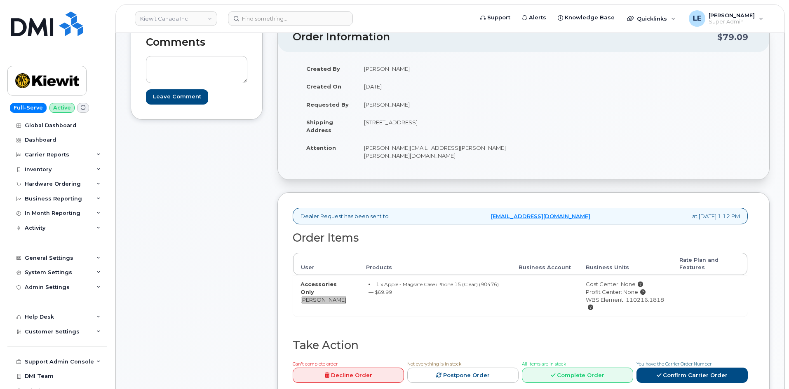
scroll to position [82, 0]
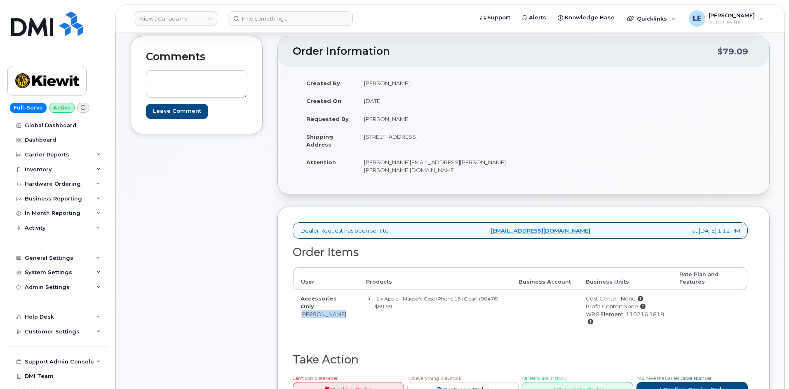
drag, startPoint x: 457, startPoint y: 137, endPoint x: 478, endPoint y: 140, distance: 21.6
click at [478, 140] on td "98 Oxford St RICHMOND HILL ON L4C 4L5 CANADA" at bounding box center [436, 141] width 161 height 26
copy td "L4C 4L5"
drag, startPoint x: 378, startPoint y: 138, endPoint x: 396, endPoint y: 140, distance: 18.7
click at [397, 140] on td "98 Oxford St RICHMOND HILL ON L4C 4L5 CANADA" at bounding box center [436, 141] width 161 height 26
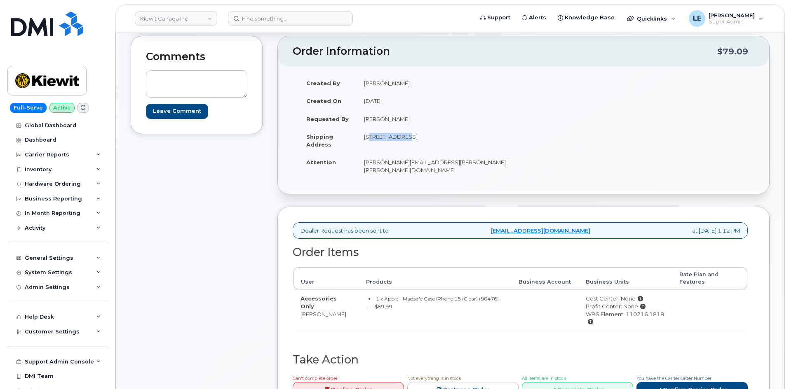
copy td "98 Oxford St"
drag, startPoint x: 625, startPoint y: 308, endPoint x: 668, endPoint y: 309, distance: 43.3
click at [668, 309] on td "Cost Center: None Profit Center: None WBS Element: 110216.1818" at bounding box center [625, 310] width 94 height 41
copy div "110216.1818"
drag, startPoint x: 363, startPoint y: 163, endPoint x: 405, endPoint y: 166, distance: 41.7
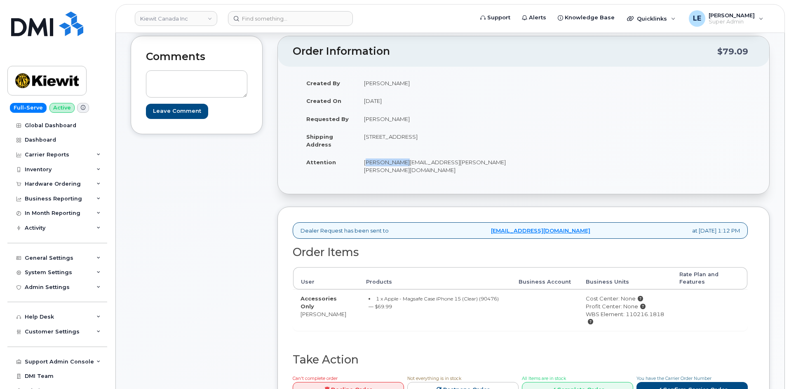
click at [405, 166] on td "BABAK.SAEIDI@KIEWIT.COM" at bounding box center [436, 166] width 161 height 26
click at [404, 166] on td "BABAK.SAEIDI@KIEWIT.COM" at bounding box center [436, 166] width 161 height 26
drag, startPoint x: 401, startPoint y: 120, endPoint x: 356, endPoint y: 123, distance: 44.6
click at [356, 123] on td "Babak Saeidi" at bounding box center [436, 119] width 161 height 18
copy td "Babak Saeidi"
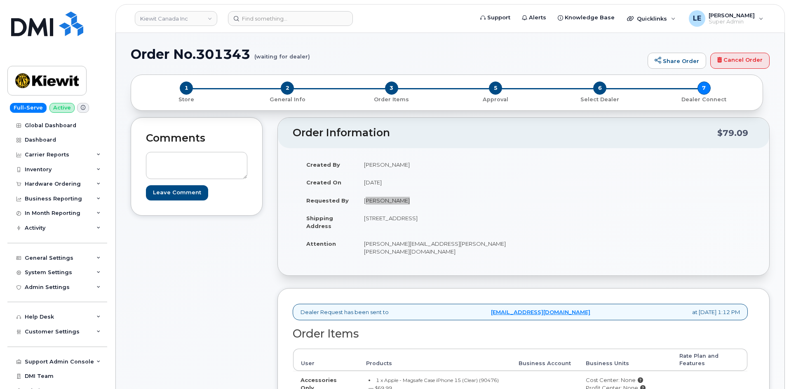
scroll to position [0, 0]
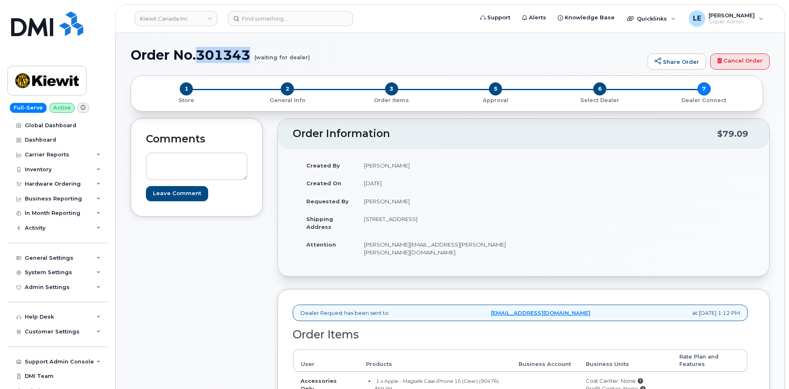
drag, startPoint x: 252, startPoint y: 60, endPoint x: 199, endPoint y: 54, distance: 53.1
click at [199, 55] on h1 "Order No.301343 (waiting for dealer)" at bounding box center [387, 55] width 513 height 14
copy h1 "301343"
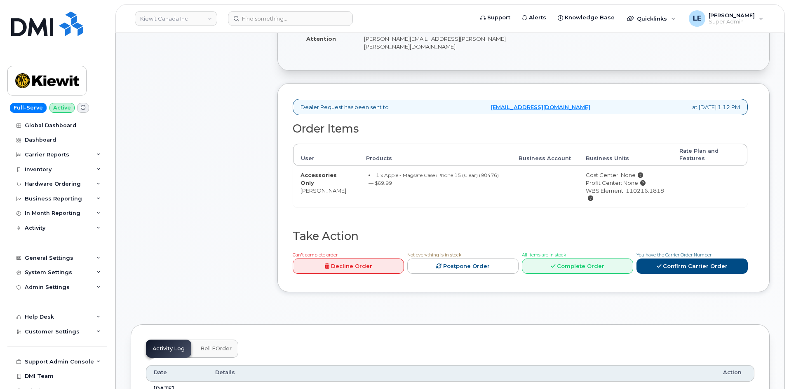
scroll to position [247, 0]
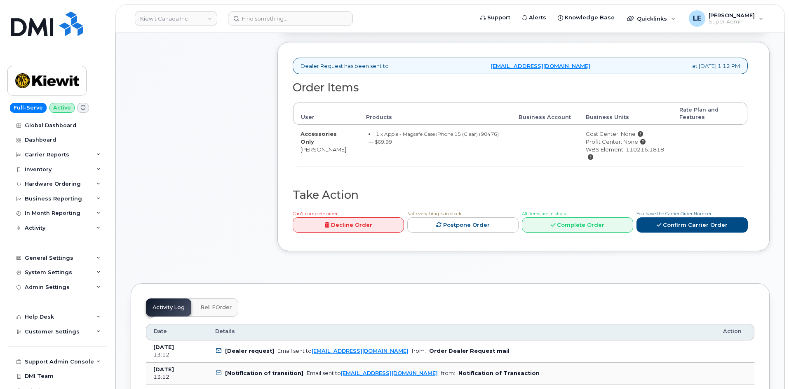
click at [719, 173] on div "Order Items User Products Business Account Business Units Rate Plan and Feature…" at bounding box center [520, 136] width 455 height 108
click at [681, 218] on link "Confirm Carrier Order" at bounding box center [691, 225] width 111 height 15
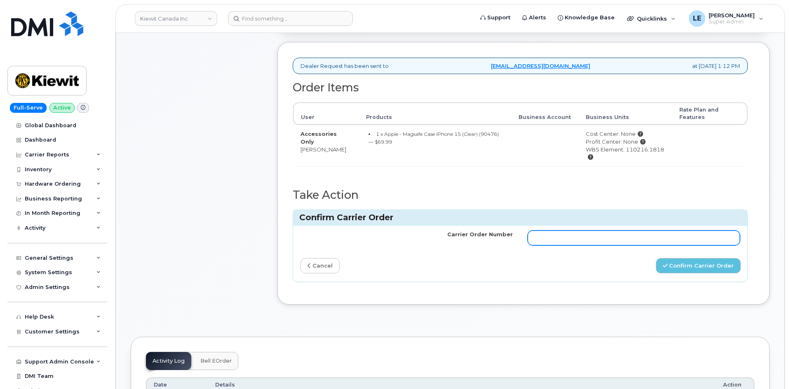
click at [635, 232] on input "Carrier Order Number" at bounding box center [633, 238] width 212 height 15
paste input "3019643"
type input "3019643"
click at [570, 258] on div "Confirm Carrier Order" at bounding box center [633, 265] width 227 height 15
click at [534, 236] on input "3019643" at bounding box center [633, 238] width 212 height 15
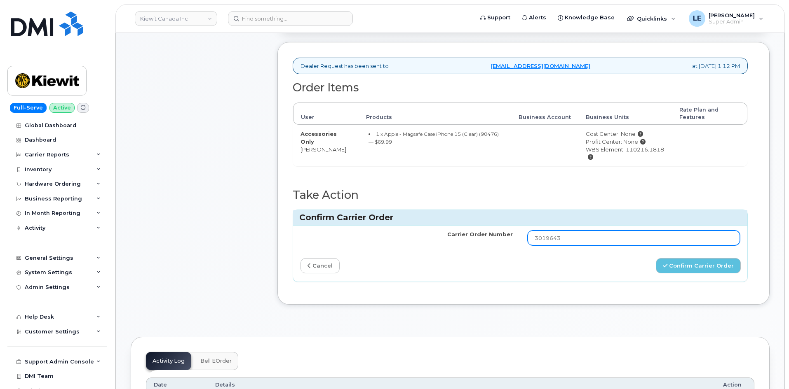
click at [577, 231] on input "3019643" at bounding box center [633, 238] width 212 height 15
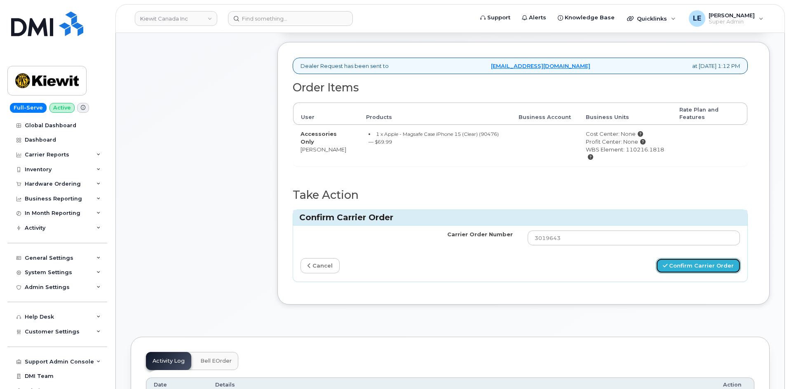
click at [674, 259] on button "Confirm Carrier Order" at bounding box center [698, 265] width 85 height 15
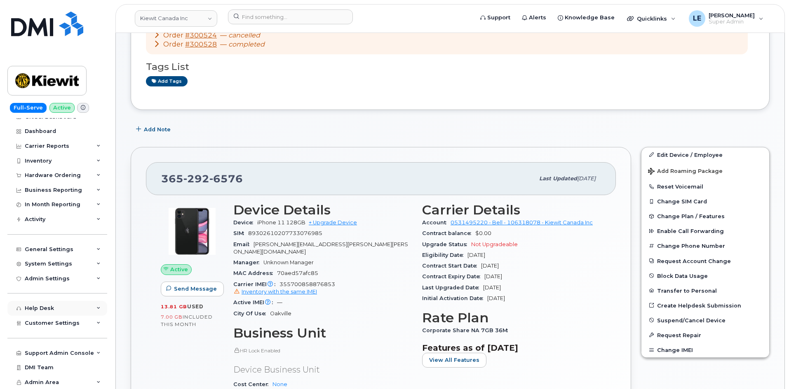
scroll to position [82, 0]
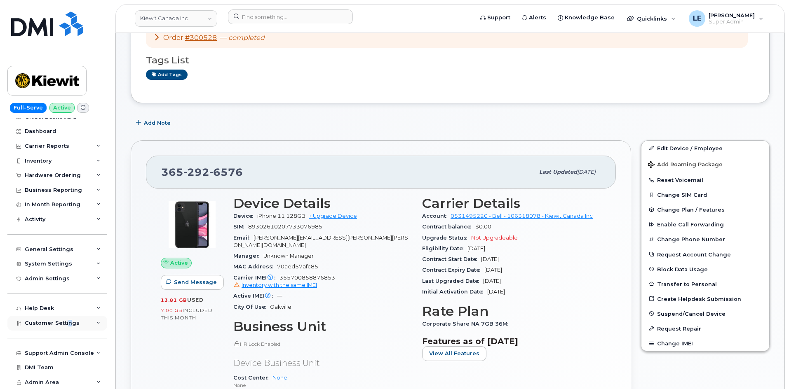
click at [68, 325] on span "Customer Settings" at bounding box center [52, 323] width 55 height 6
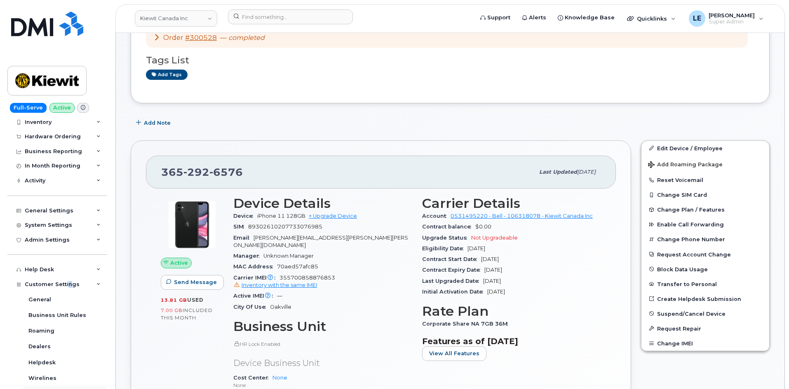
scroll to position [246, 0]
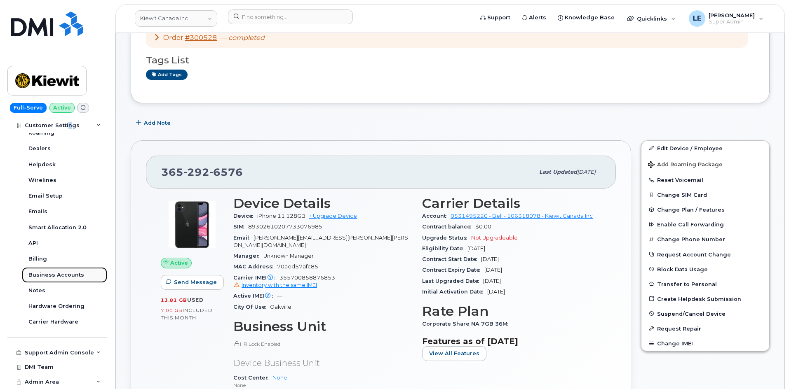
click at [71, 278] on div "Business Accounts" at bounding box center [56, 275] width 56 height 7
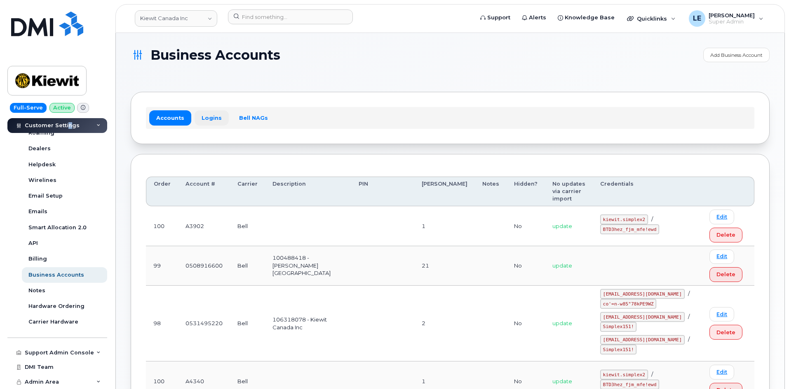
click at [201, 113] on link "Logins" at bounding box center [211, 117] width 34 height 15
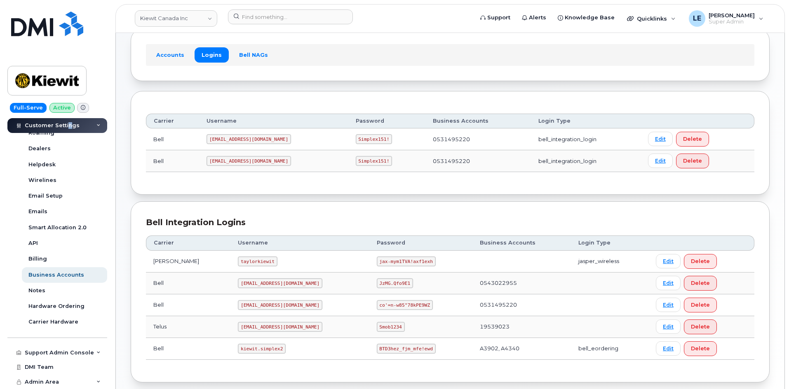
scroll to position [104, 0]
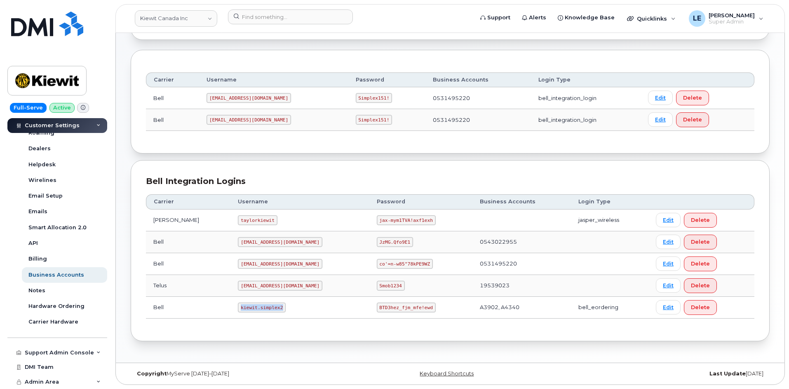
drag, startPoint x: 224, startPoint y: 307, endPoint x: 266, endPoint y: 311, distance: 41.9
click at [266, 311] on code "kiewit.simplex2" at bounding box center [262, 308] width 48 height 10
copy code "kiewit.simplex2"
drag, startPoint x: 348, startPoint y: 308, endPoint x: 400, endPoint y: 312, distance: 51.6
click at [400, 312] on code "BTD3hez_fjm_mfe!ewd" at bounding box center [406, 308] width 59 height 10
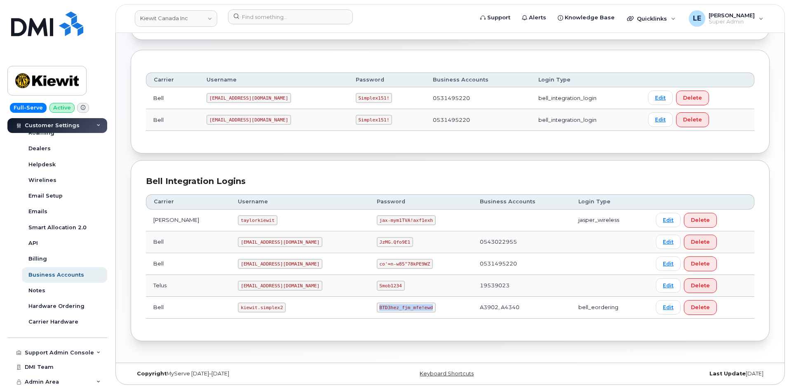
copy code "BTD3hez_fjm_mfe!ewd"
click at [273, 22] on input at bounding box center [290, 16] width 125 height 15
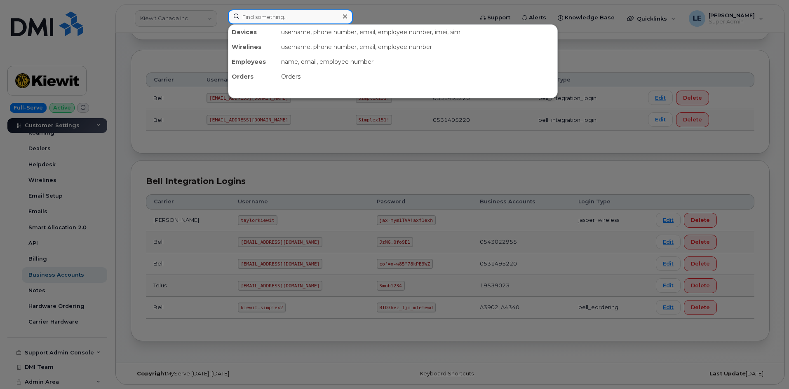
paste input "720-786-2701"
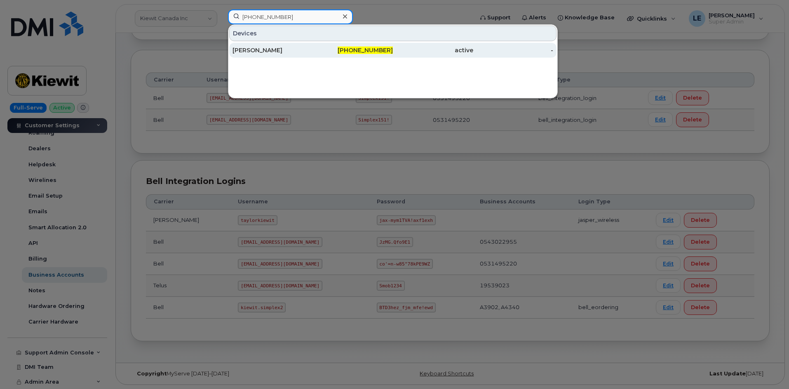
type input "720-786-2701"
click at [276, 47] on div "SETH STRAMEL" at bounding box center [272, 50] width 80 height 8
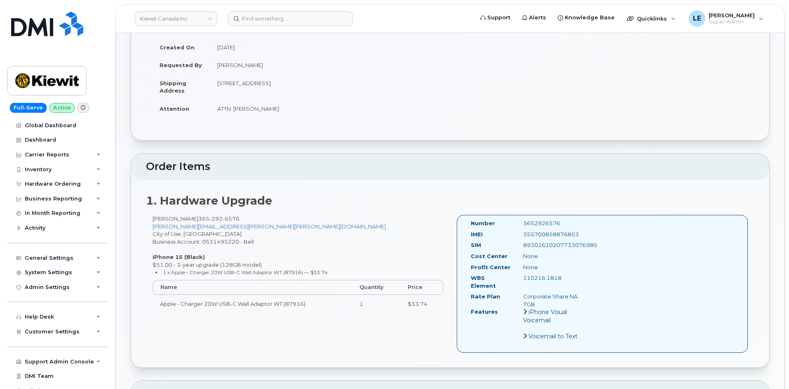
scroll to position [124, 0]
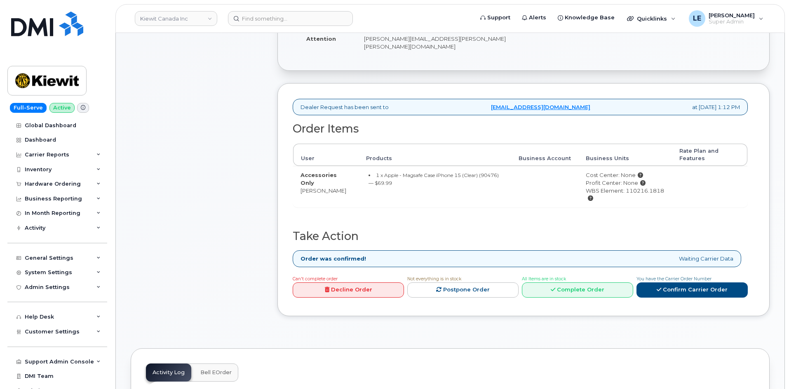
scroll to position [165, 0]
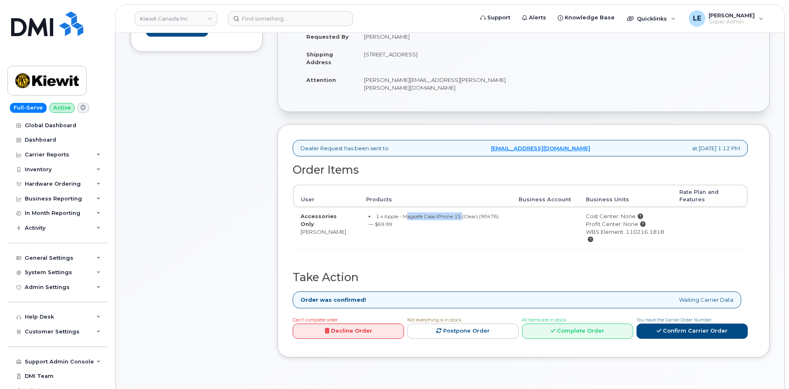
drag, startPoint x: 399, startPoint y: 209, endPoint x: 460, endPoint y: 210, distance: 60.6
click at [460, 213] on small "1 x Apple - Magsafe Case iPhone 15 (Clear) (90476) — $69.99" at bounding box center [433, 220] width 130 height 14
copy small "Magsafe Case iPhone 15"
click at [241, 174] on div "Comments Leave Comment" at bounding box center [197, 161] width 132 height 417
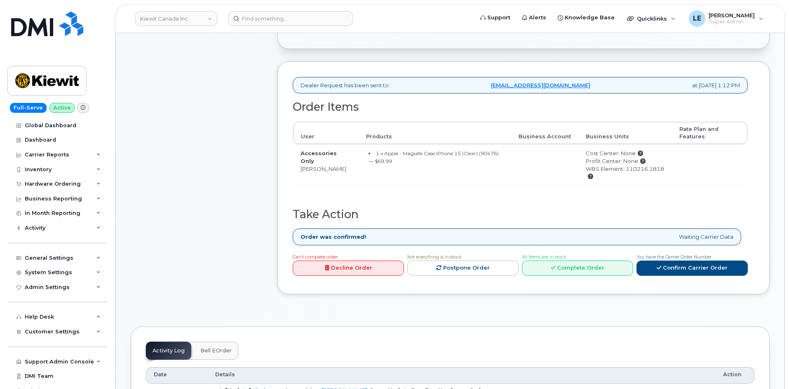
scroll to position [206, 0]
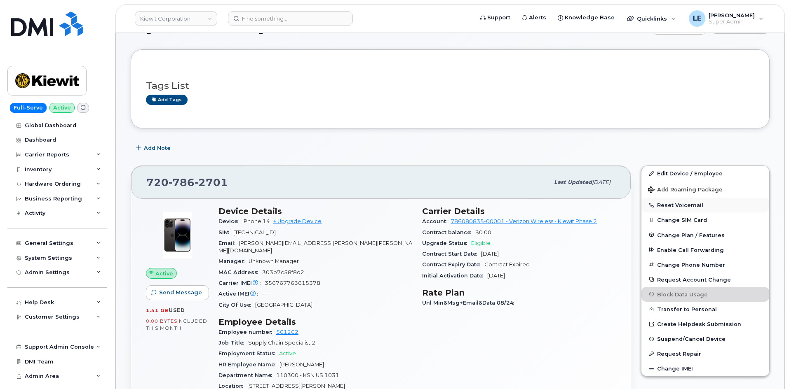
scroll to position [41, 0]
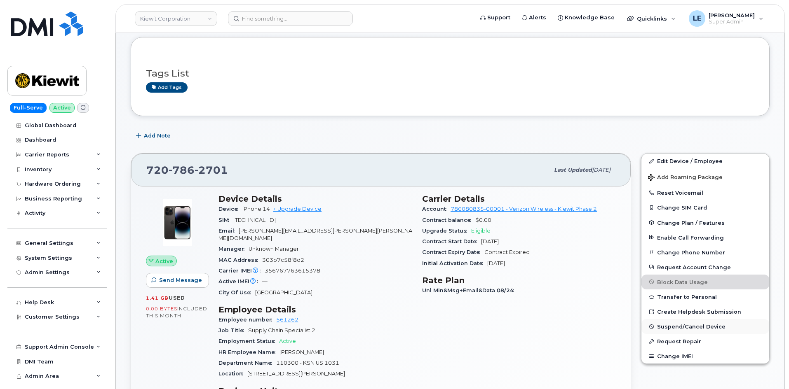
click at [686, 329] on span "Suspend/Cancel Device" at bounding box center [691, 327] width 68 height 6
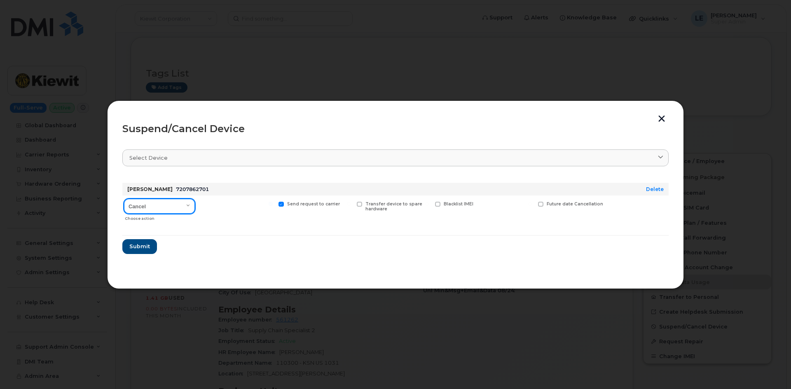
click at [188, 209] on select "Cancel Suspend - Reduced Rate Suspend - Full Rate Suspend - Lost Device/Stolen …" at bounding box center [159, 206] width 71 height 15
select select "[object Object]"
click at [124, 199] on select "Cancel Suspend - Reduced Rate Suspend - Full Rate Suspend - Lost Device/Stolen …" at bounding box center [159, 206] width 71 height 15
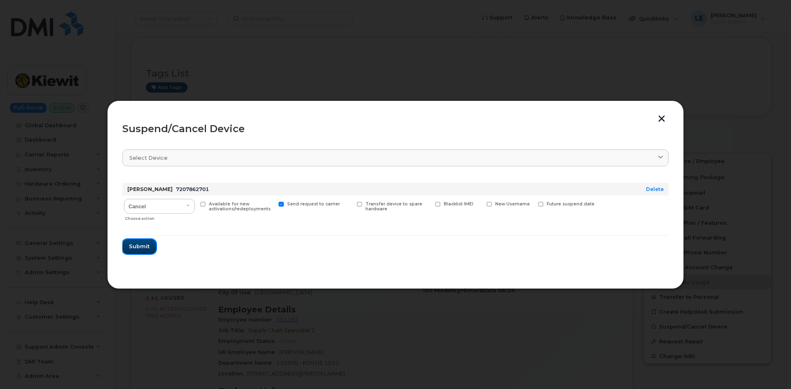
click at [138, 243] on span "Submit" at bounding box center [139, 247] width 21 height 8
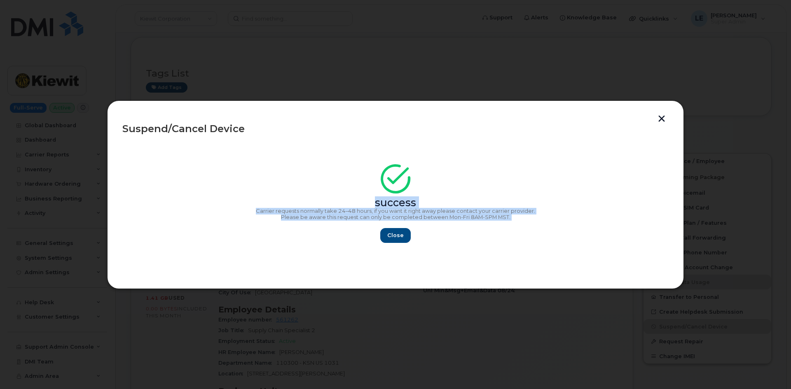
copy div "success Carrier requests normally take 24–48 hours, if you want it right away p…"
drag, startPoint x: 509, startPoint y: 222, endPoint x: 235, endPoint y: 185, distance: 276.5
click at [235, 185] on div "success Carrier requests normally take 24–48 hours, if you want it right away p…" at bounding box center [395, 206] width 546 height 74
click at [386, 232] on button "Close" at bounding box center [396, 235] width 30 height 15
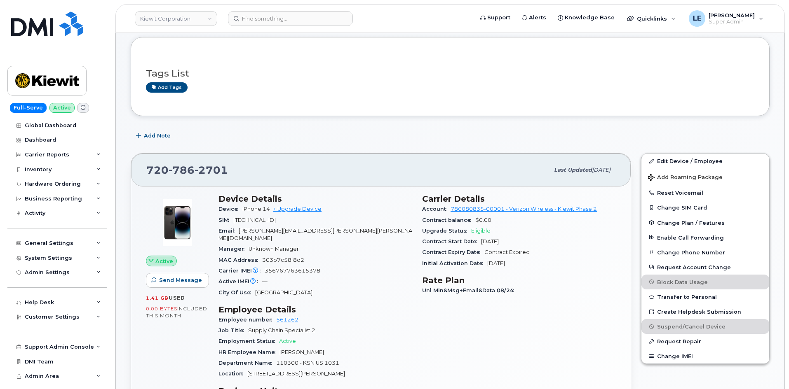
click at [228, 130] on div "Add Note" at bounding box center [450, 136] width 639 height 15
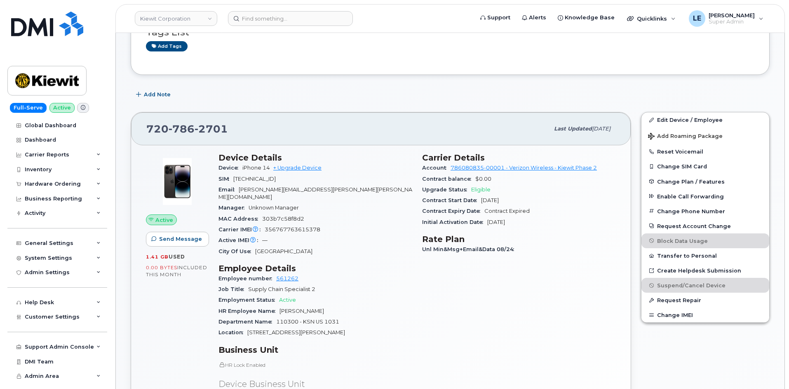
scroll to position [0, 0]
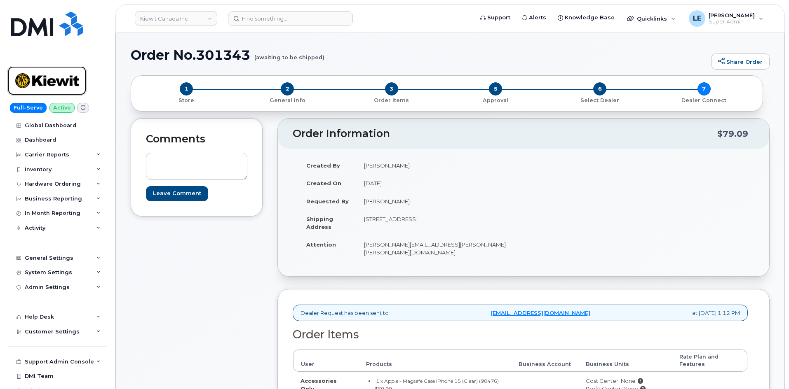
click at [42, 80] on img at bounding box center [46, 81] width 63 height 24
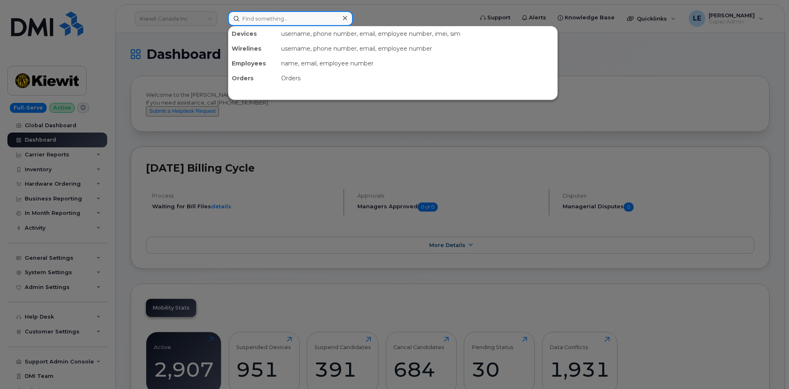
click at [281, 16] on input at bounding box center [290, 18] width 125 height 15
click at [199, 27] on div at bounding box center [394, 194] width 789 height 389
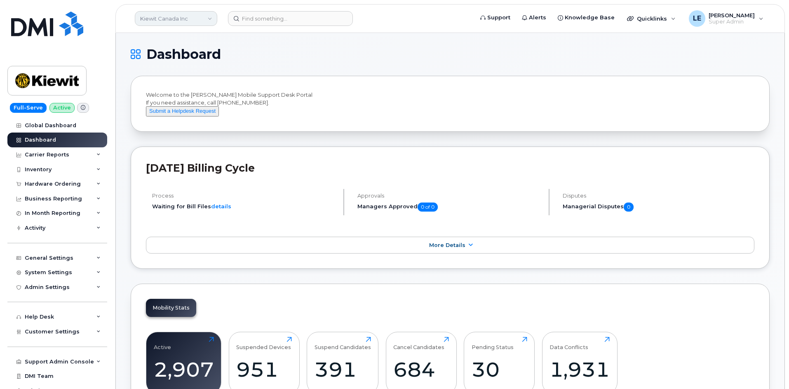
click at [191, 21] on link "Kiewit Canada Inc" at bounding box center [176, 18] width 82 height 15
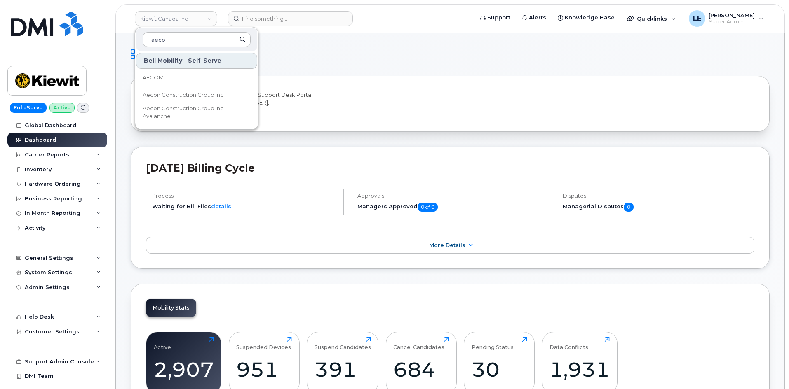
type input "aeco"
click at [187, 96] on span "Aecon Construction Group Inc" at bounding box center [183, 95] width 81 height 8
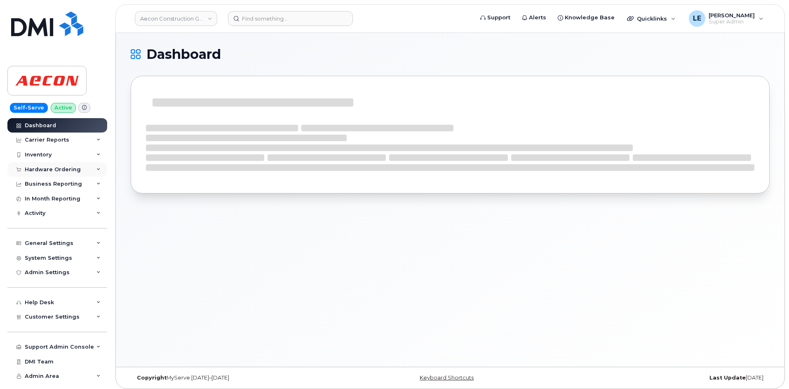
click at [77, 169] on div "Hardware Ordering" at bounding box center [53, 169] width 56 height 7
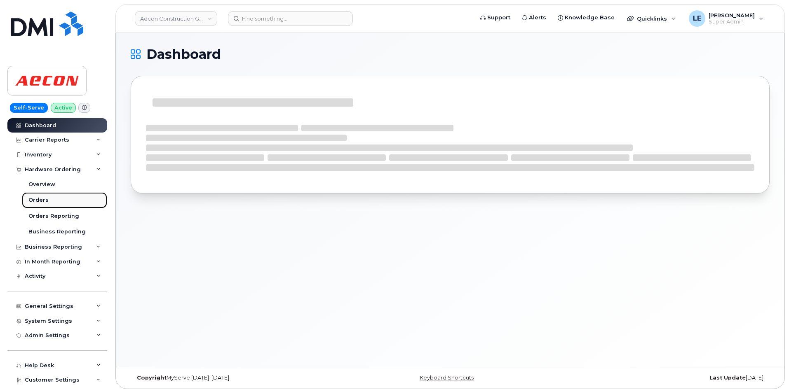
click at [66, 199] on link "Orders" at bounding box center [64, 200] width 85 height 16
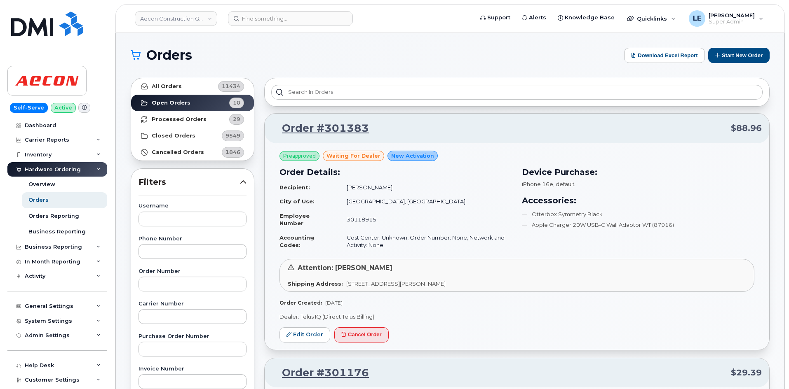
click at [267, 233] on div "Preapproved waiting for dealer New Activation Order Details: Recipient: Shrujan…" at bounding box center [517, 246] width 504 height 207
click at [423, 190] on td "[PERSON_NAME]" at bounding box center [425, 187] width 173 height 14
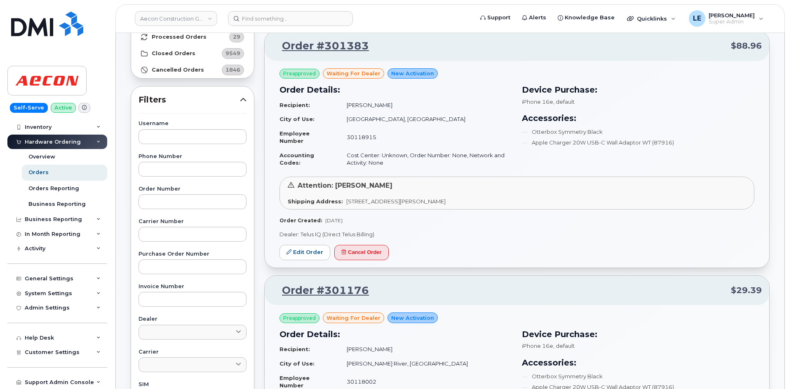
scroll to position [57, 0]
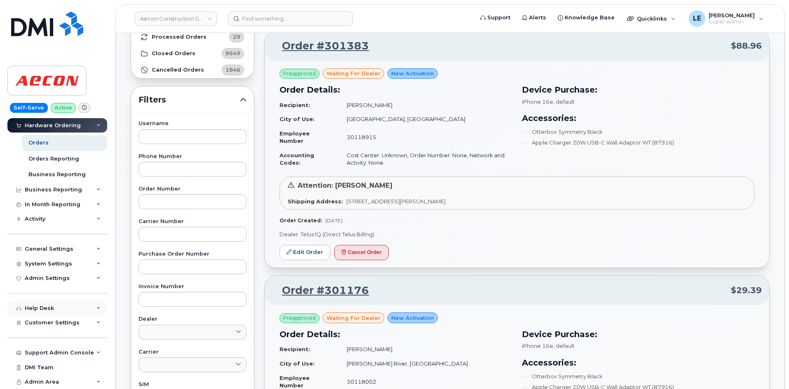
click at [54, 308] on div "Help Desk" at bounding box center [57, 308] width 100 height 15
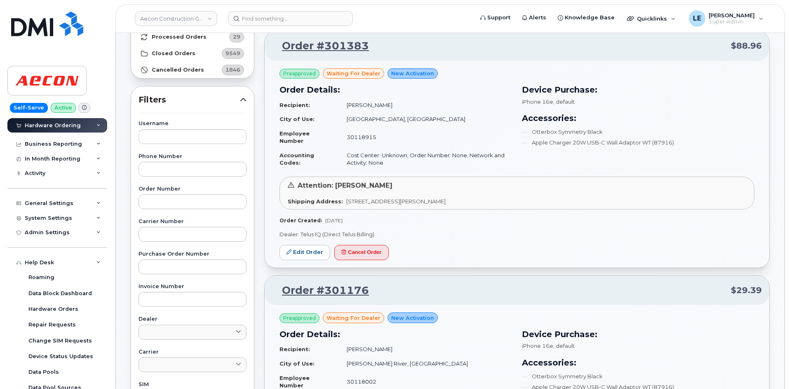
scroll to position [215, 0]
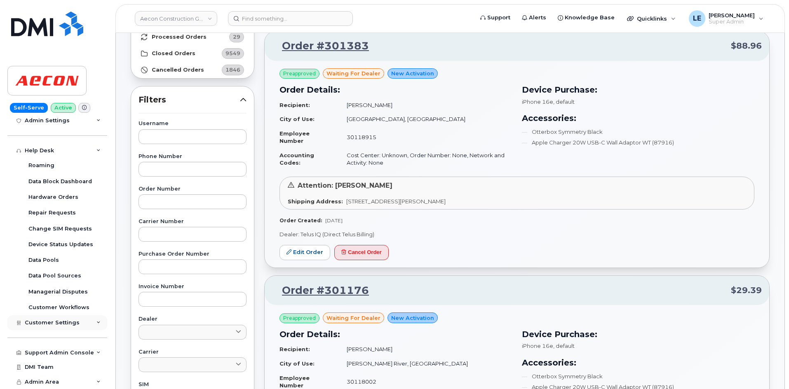
click at [63, 323] on span "Customer Settings" at bounding box center [52, 323] width 55 height 6
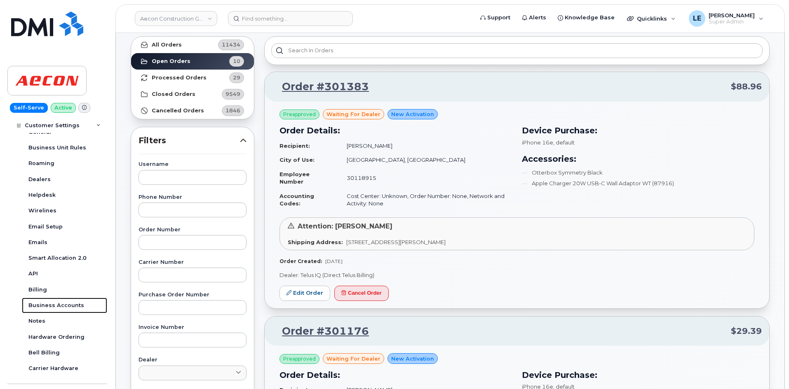
scroll to position [41, 0]
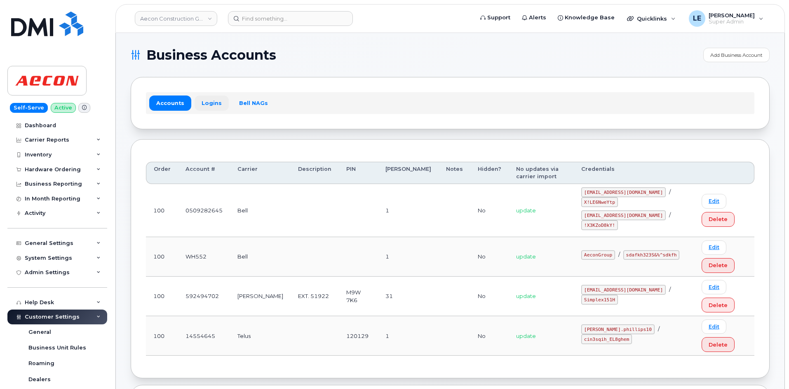
click at [210, 105] on link "Logins" at bounding box center [211, 103] width 34 height 15
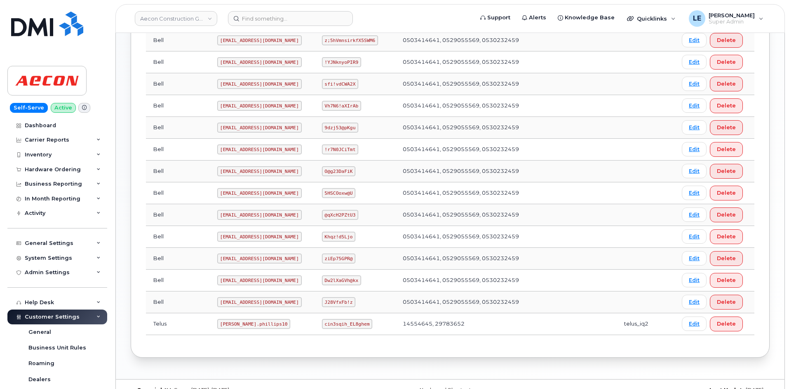
scroll to position [371, 0]
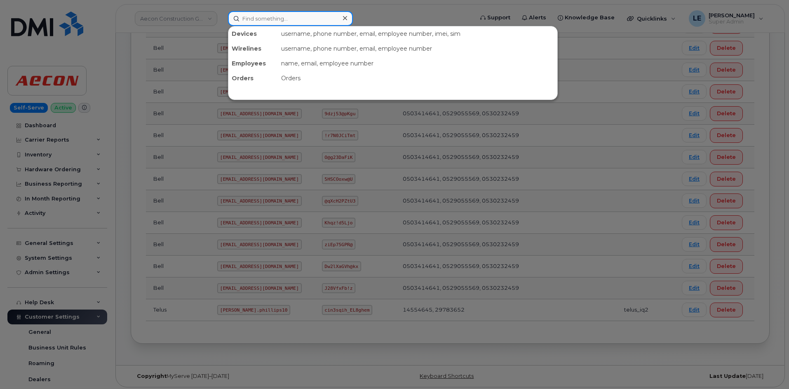
click at [288, 21] on input at bounding box center [290, 18] width 125 height 15
paste input "[PERSON_NAME][EMAIL_ADDRESS][PERSON_NAME][PERSON_NAME][DOMAIN_NAME]"
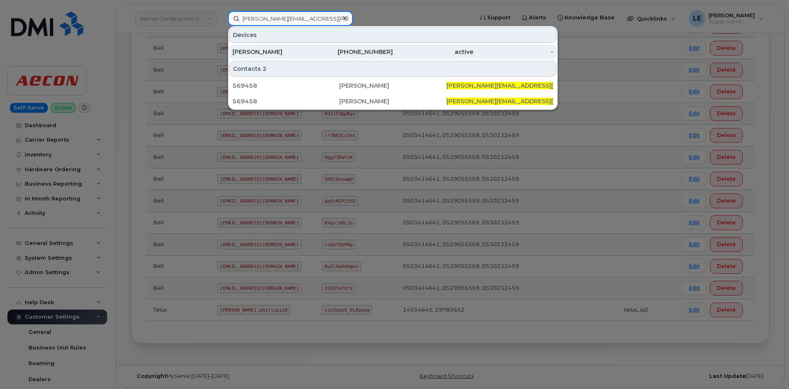
type input "[PERSON_NAME][EMAIL_ADDRESS][PERSON_NAME][PERSON_NAME][DOMAIN_NAME]"
click at [293, 55] on div "[PERSON_NAME]" at bounding box center [272, 52] width 80 height 8
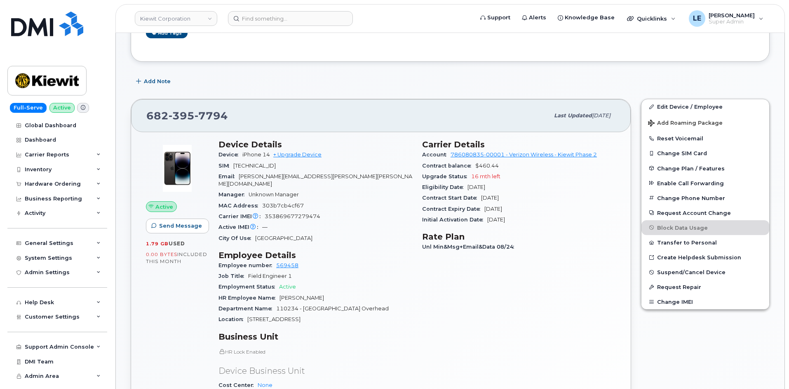
scroll to position [82, 0]
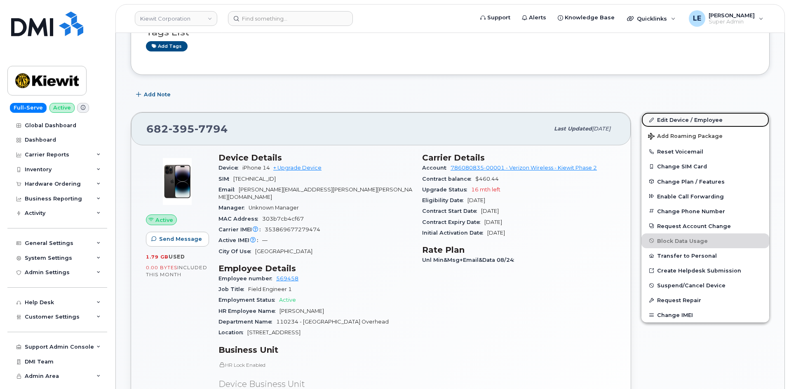
click at [655, 116] on link "Edit Device / Employee" at bounding box center [705, 119] width 128 height 15
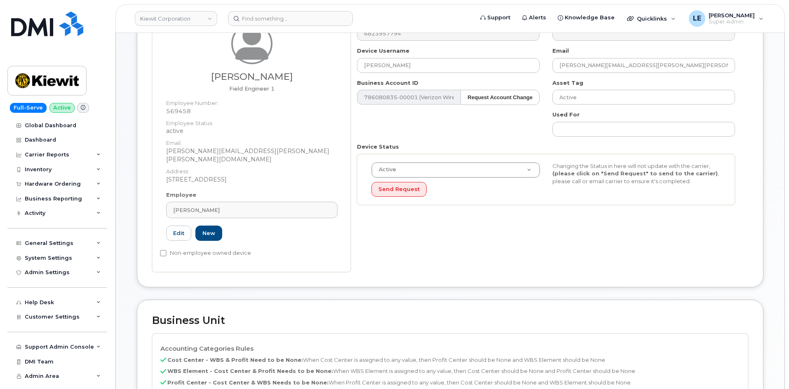
scroll to position [247, 0]
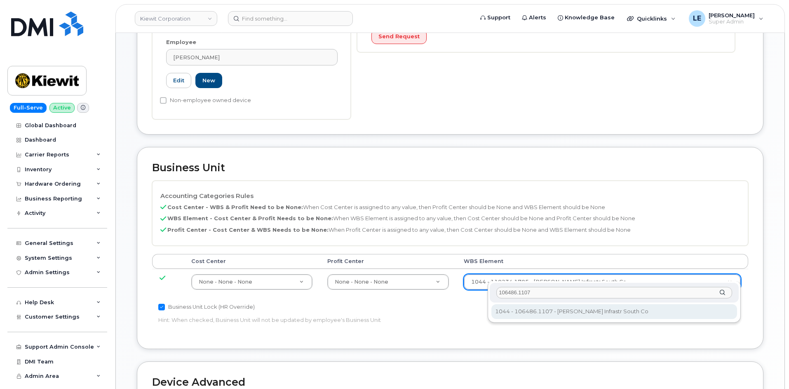
type input "106486.1107"
type input "35742708"
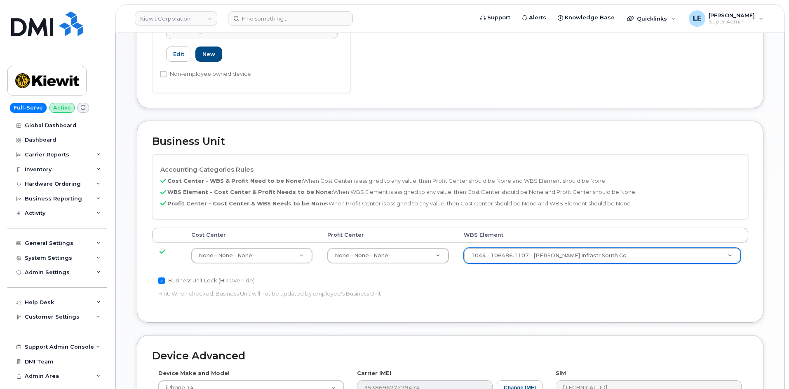
scroll to position [457, 0]
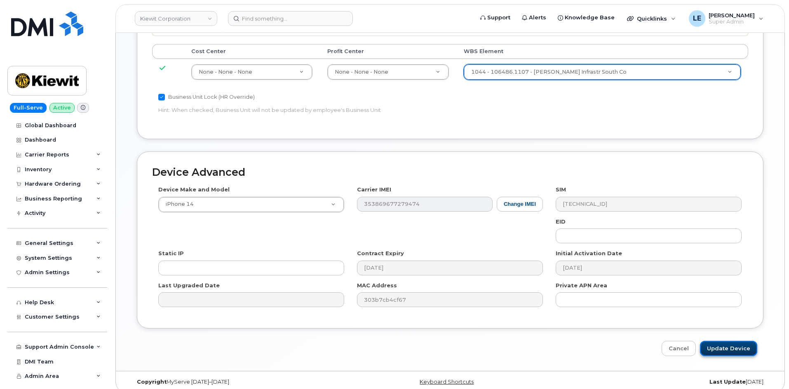
click at [721, 342] on input "Update Device" at bounding box center [728, 348] width 57 height 15
type input "Saving..."
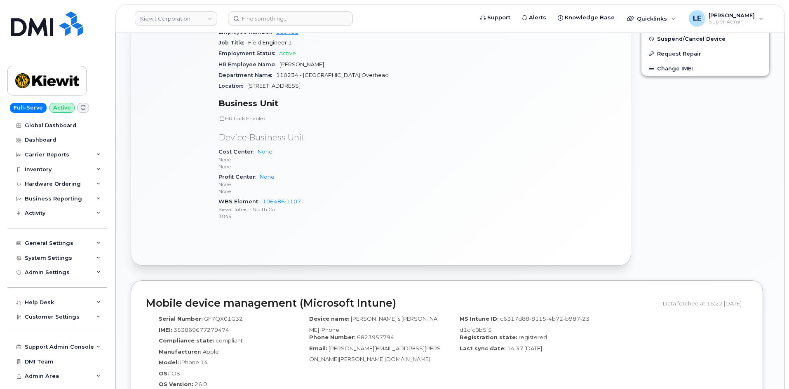
scroll to position [330, 0]
click at [196, 201] on div "Active Send Message 1.79 GB  used 0.00 Bytes  included this month" at bounding box center [177, 67] width 73 height 332
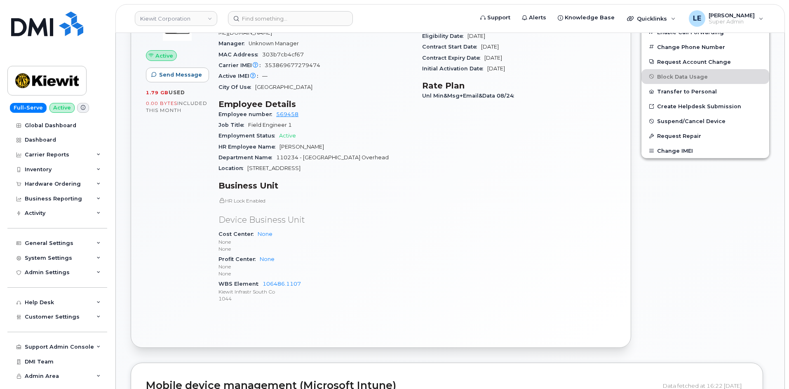
scroll to position [247, 0]
click at [494, 242] on div "Carrier Details Account 786080835-00001 - Verizon Wireless - Kiewit Phase 2 Con…" at bounding box center [519, 149] width 204 height 332
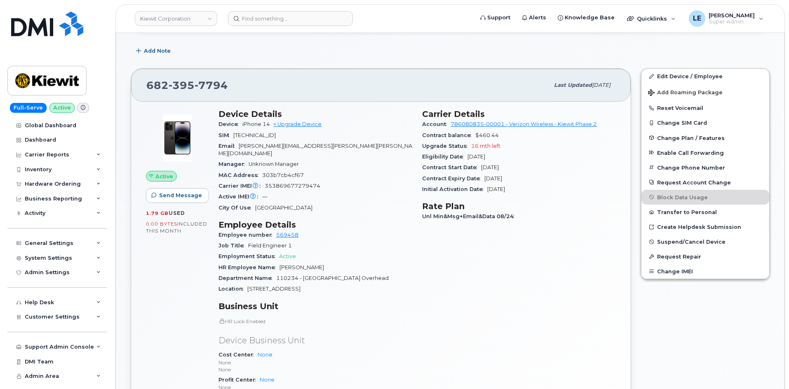
scroll to position [0, 0]
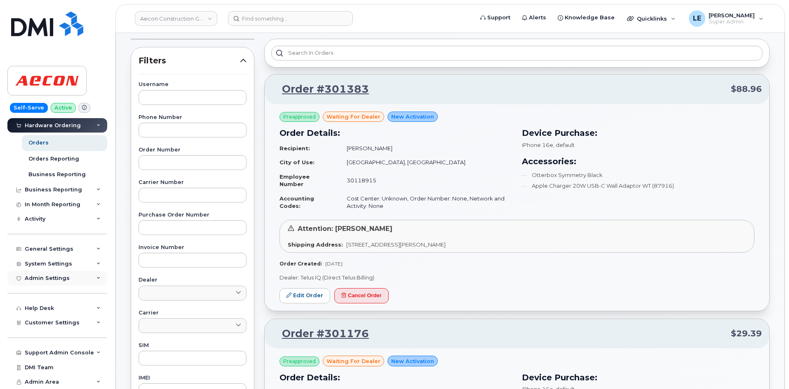
scroll to position [41, 0]
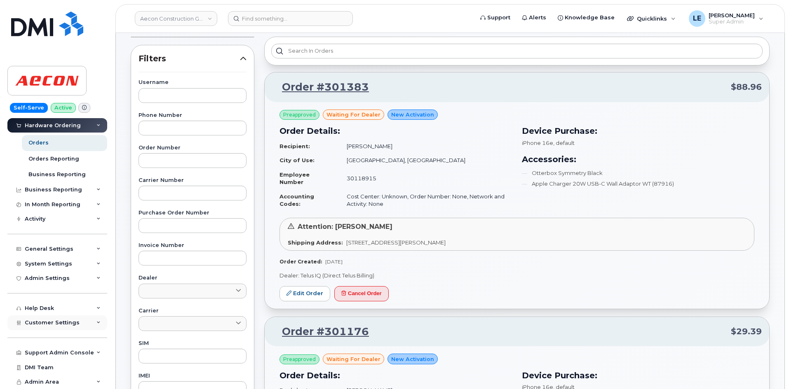
click at [46, 325] on span "Customer Settings" at bounding box center [52, 323] width 55 height 6
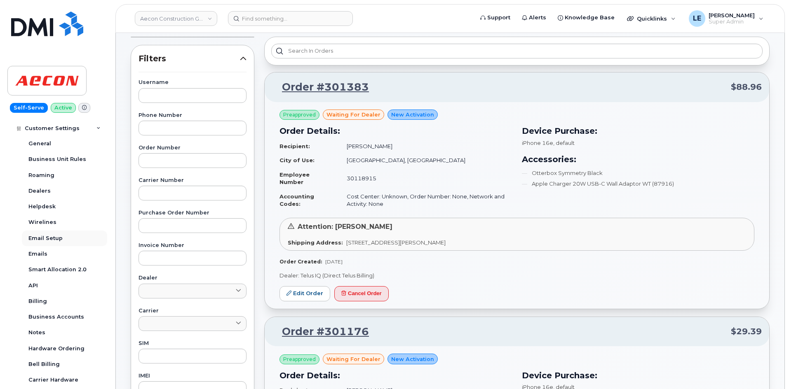
scroll to position [263, 0]
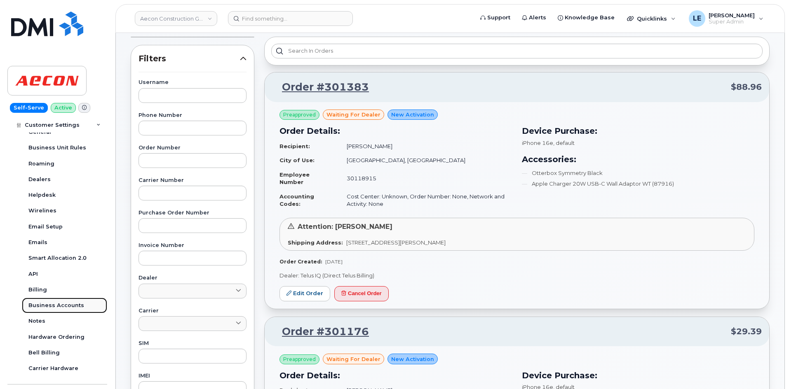
click at [59, 302] on div "Business Accounts" at bounding box center [56, 305] width 56 height 7
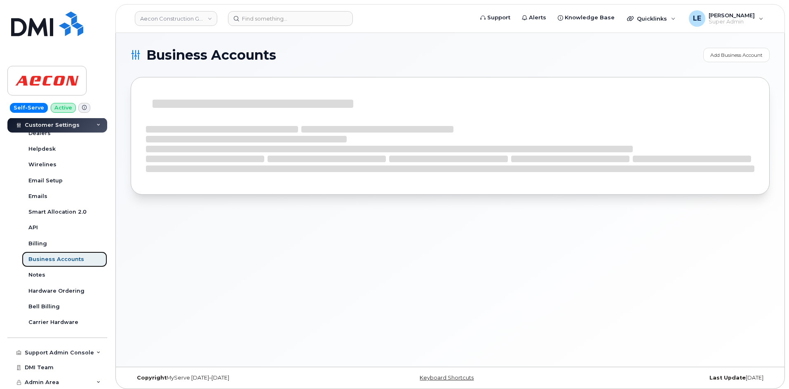
scroll to position [200, 0]
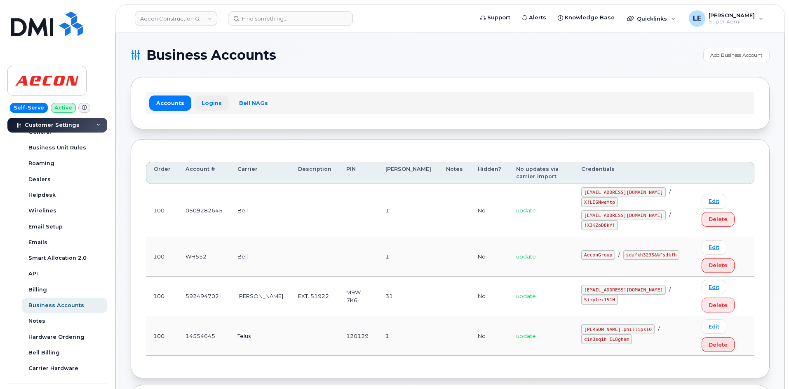
click at [212, 100] on link "Logins" at bounding box center [211, 103] width 34 height 15
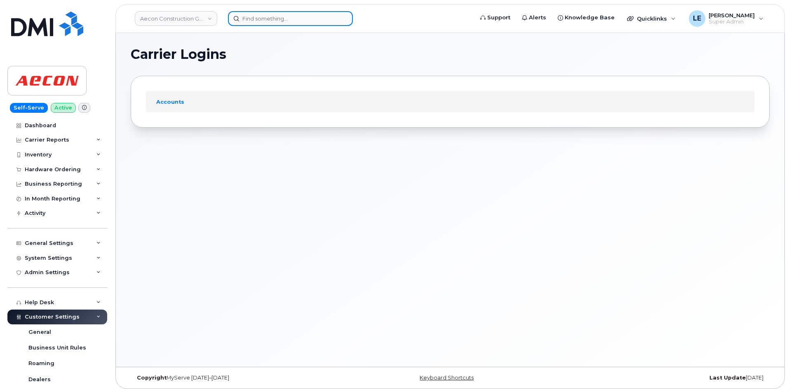
click at [281, 18] on input at bounding box center [290, 18] width 125 height 15
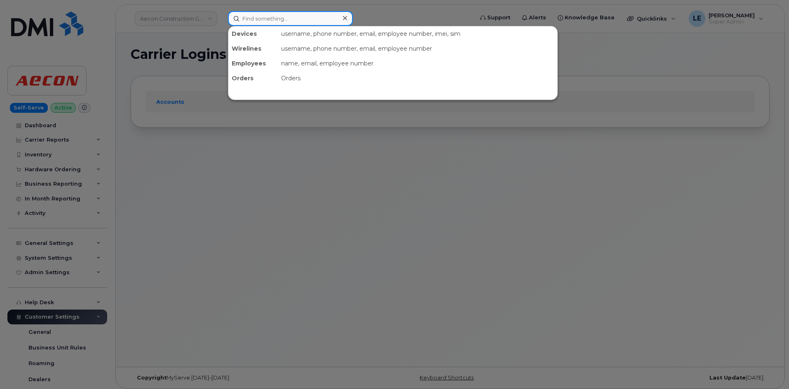
paste input "[PERSON_NAME]"
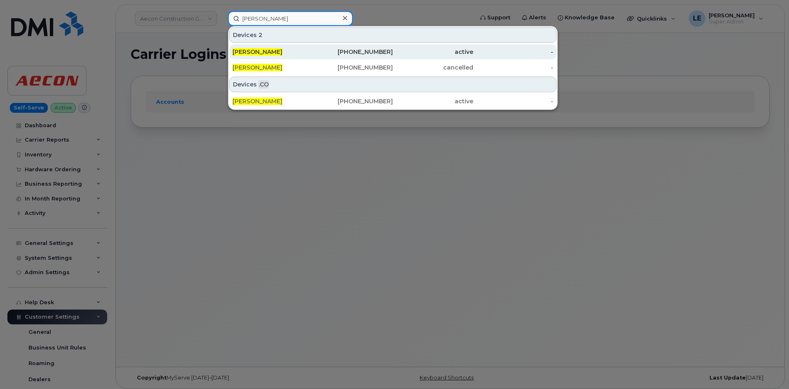
type input "[PERSON_NAME]"
click at [287, 52] on div "[PERSON_NAME]" at bounding box center [272, 52] width 80 height 8
